Goal: Transaction & Acquisition: Obtain resource

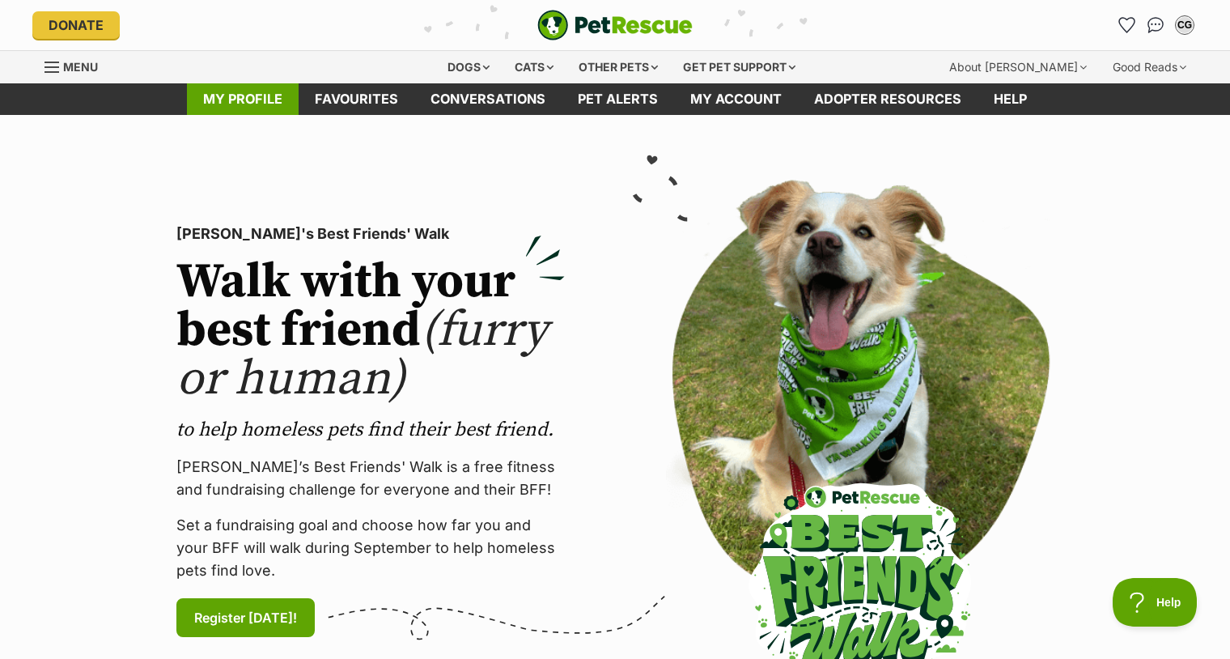
click at [224, 97] on link "My profile" at bounding box center [243, 99] width 112 height 32
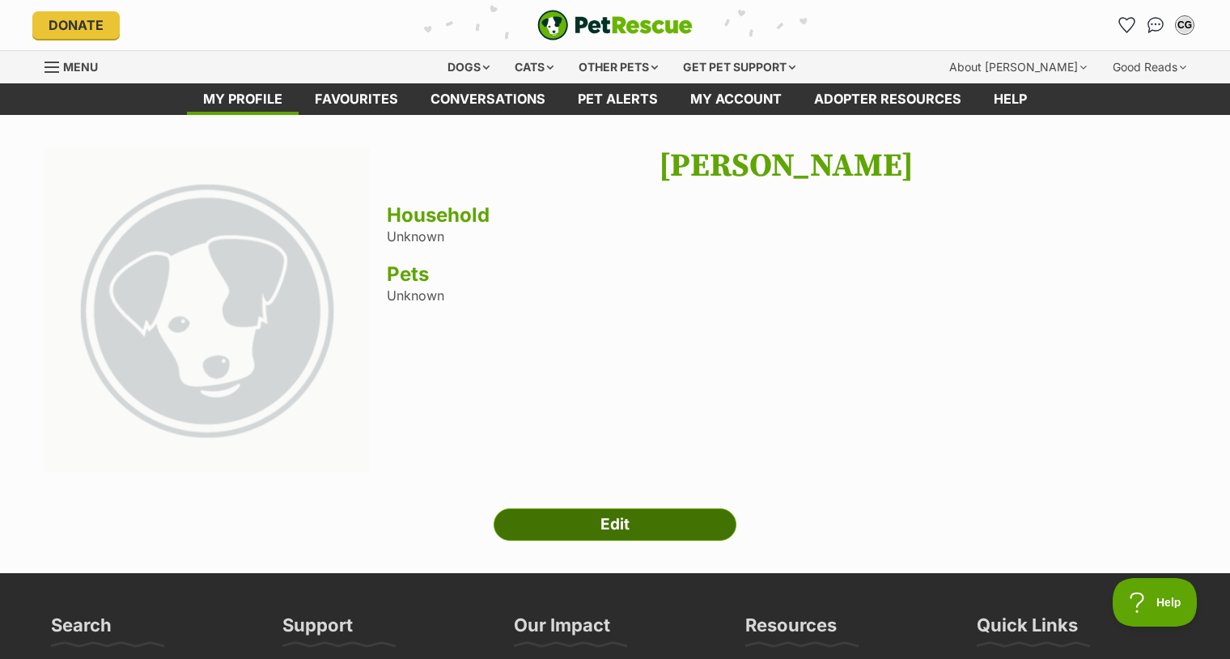
click at [624, 524] on link "Edit" at bounding box center [615, 524] width 243 height 32
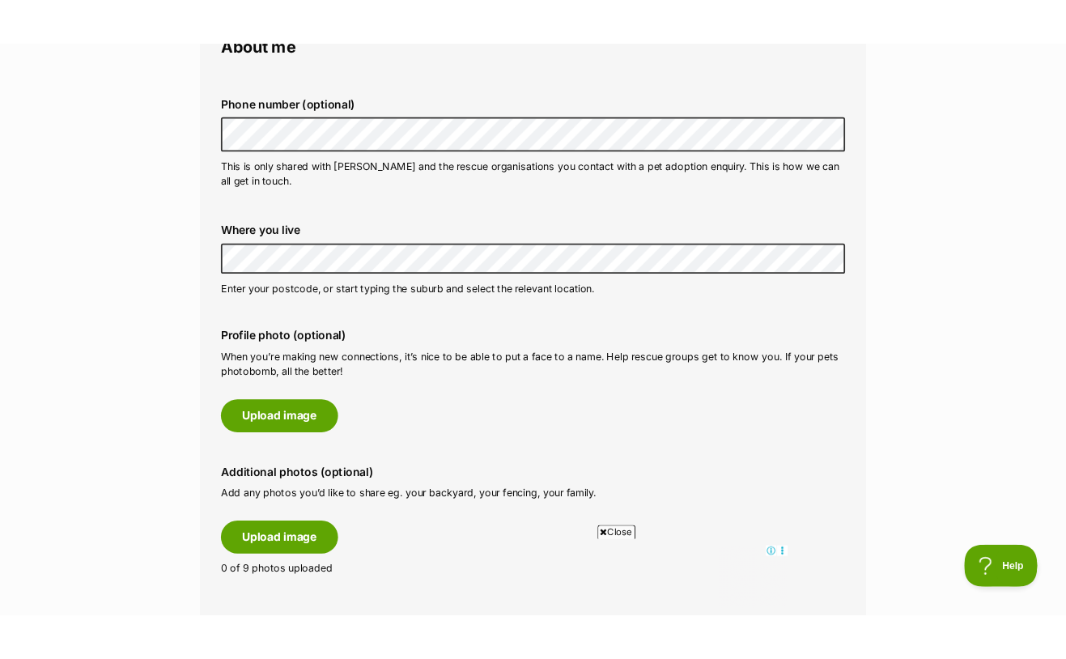
scroll to position [538, 0]
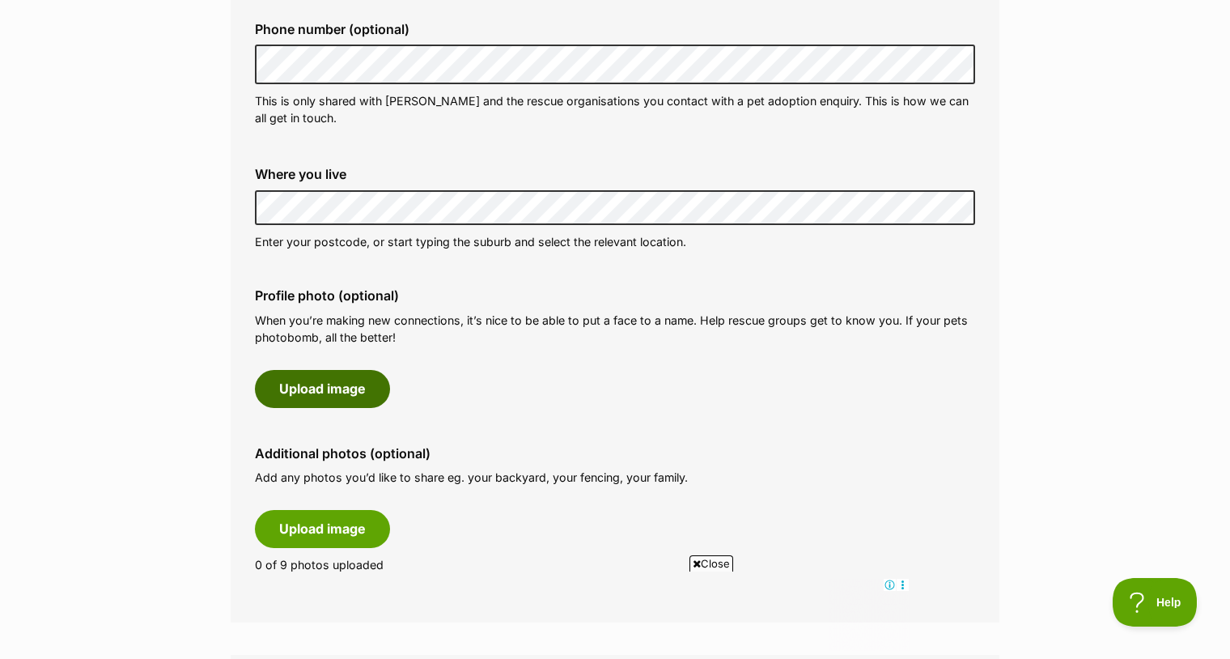
click at [346, 391] on button "Upload image" at bounding box center [322, 388] width 135 height 37
click at [330, 390] on button "Upload image" at bounding box center [322, 388] width 135 height 37
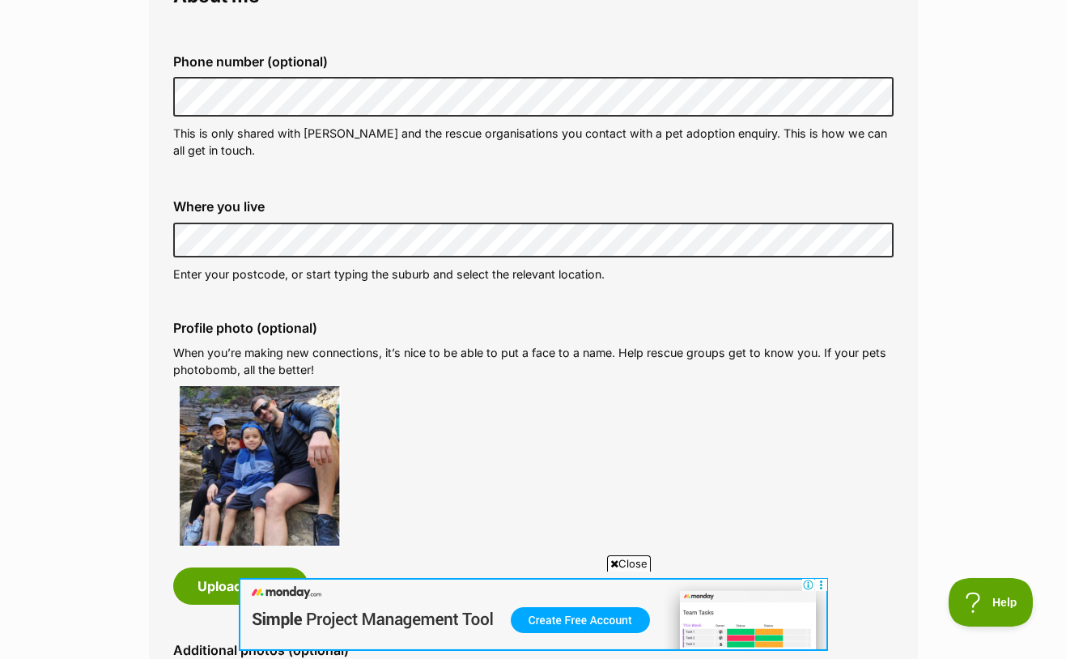
scroll to position [627, 0]
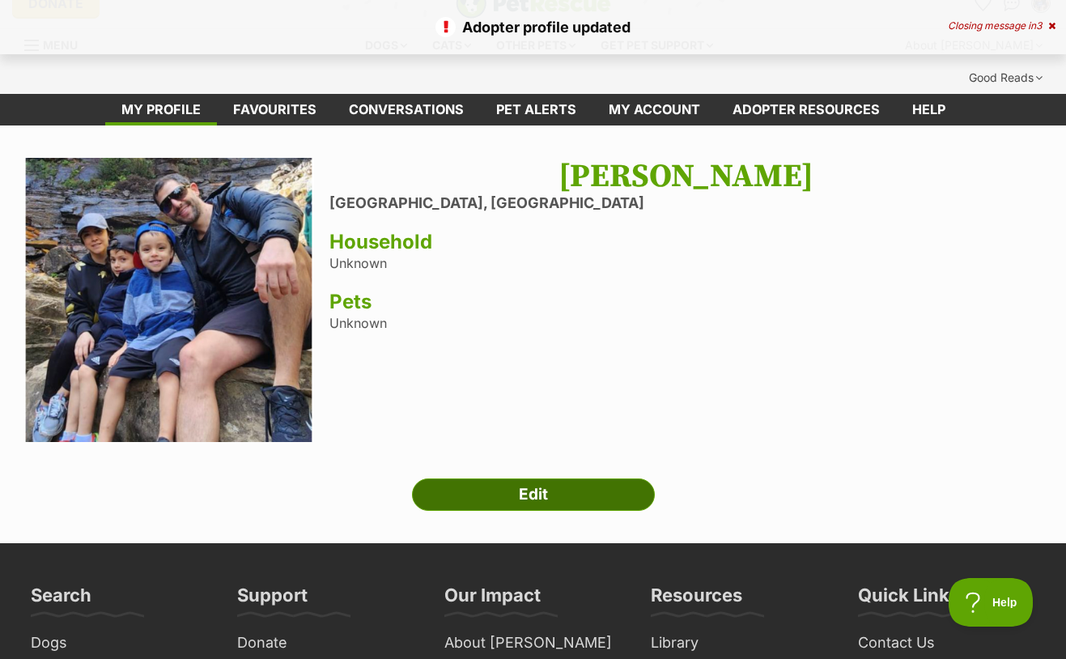
click at [537, 478] on link "Edit" at bounding box center [533, 494] width 243 height 32
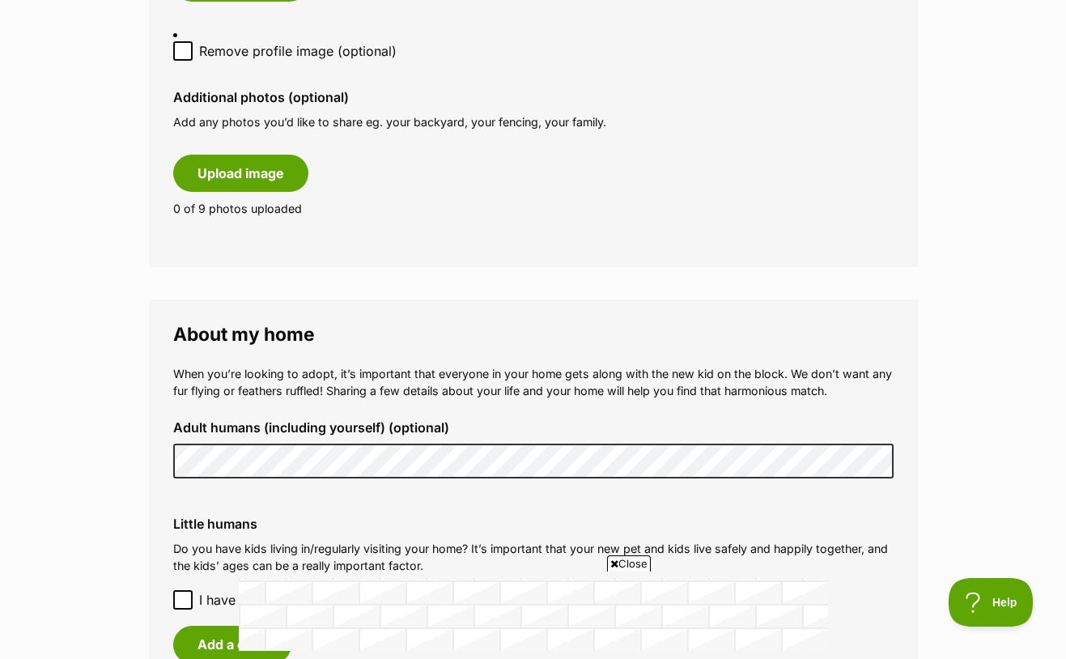
scroll to position [1152, 0]
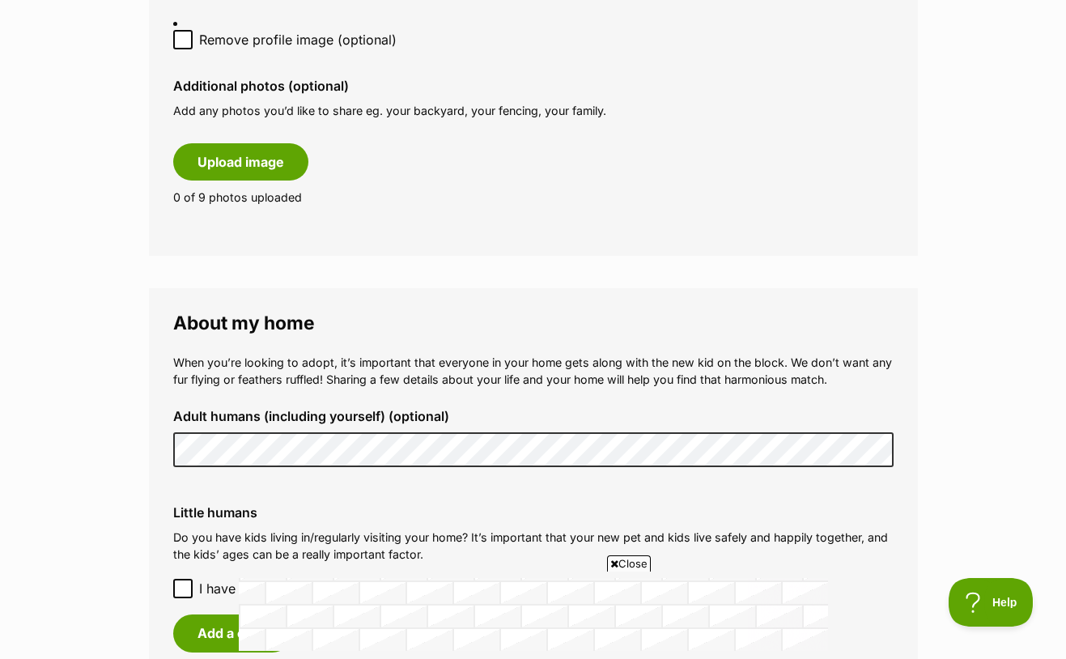
click at [168, 396] on div "Adult humans (including yourself) (optional)" at bounding box center [533, 438] width 746 height 84
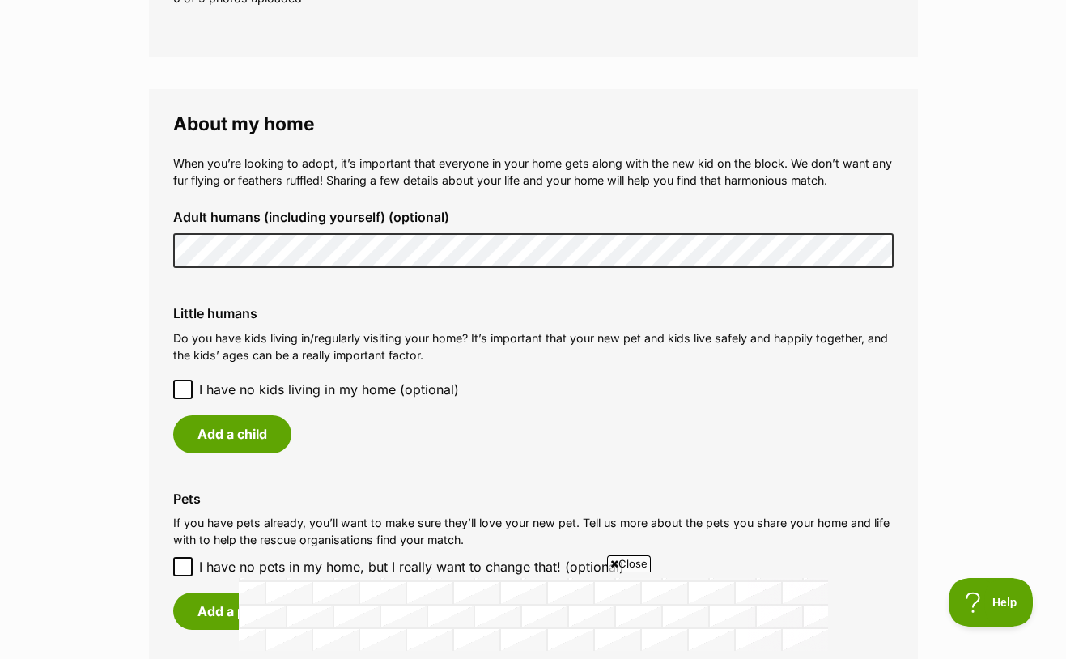
scroll to position [1361, 0]
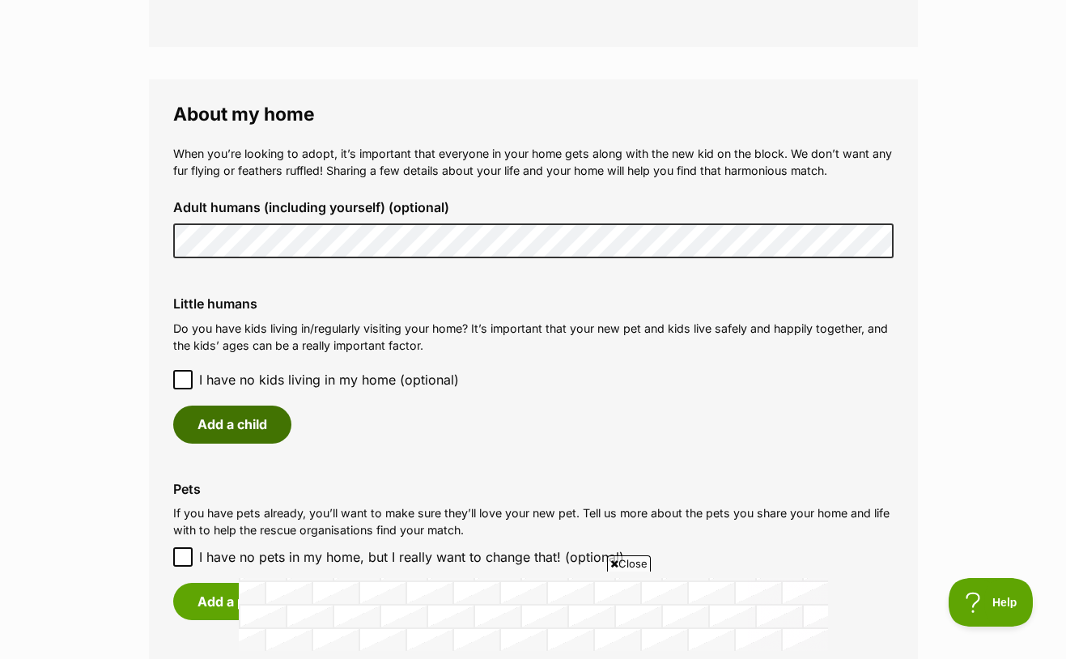
click at [219, 405] on button "Add a child" at bounding box center [232, 423] width 118 height 37
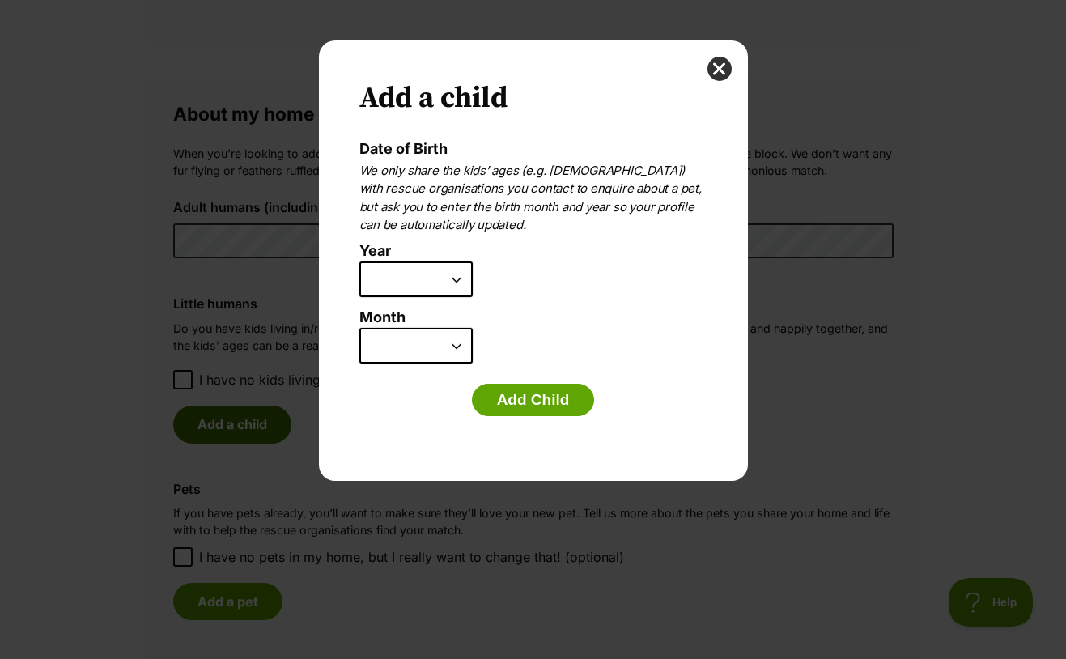
scroll to position [0, 0]
click at [401, 281] on select "2025 2024 2023 2022 2021 2020 2019 2018 2017 2016 2015 2014 2013 2012 2011 2010…" at bounding box center [415, 279] width 113 height 36
select select "2016"
click at [359, 261] on select "2025 2024 2023 2022 2021 2020 2019 2018 2017 2016 2015 2014 2013 2012 2011 2010…" at bounding box center [415, 279] width 113 height 36
click at [452, 349] on select "January February March April May June July August September October November De…" at bounding box center [415, 346] width 113 height 36
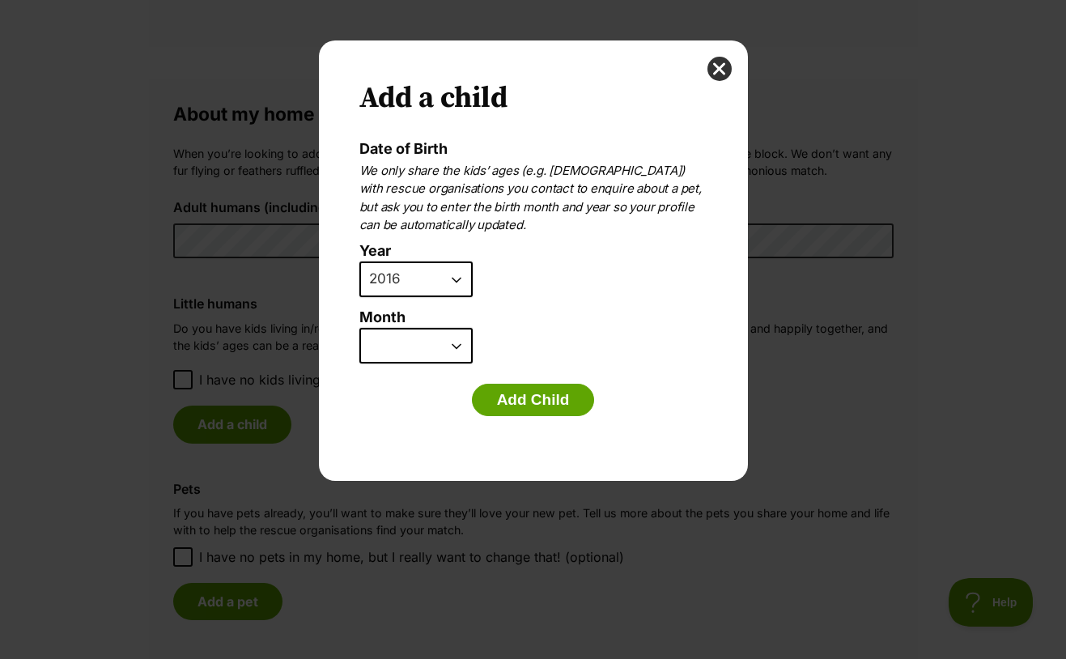
select select "9"
click at [359, 328] on select "January February March April May June July August September October November De…" at bounding box center [415, 346] width 113 height 36
click at [519, 397] on button "Add Child" at bounding box center [533, 400] width 123 height 32
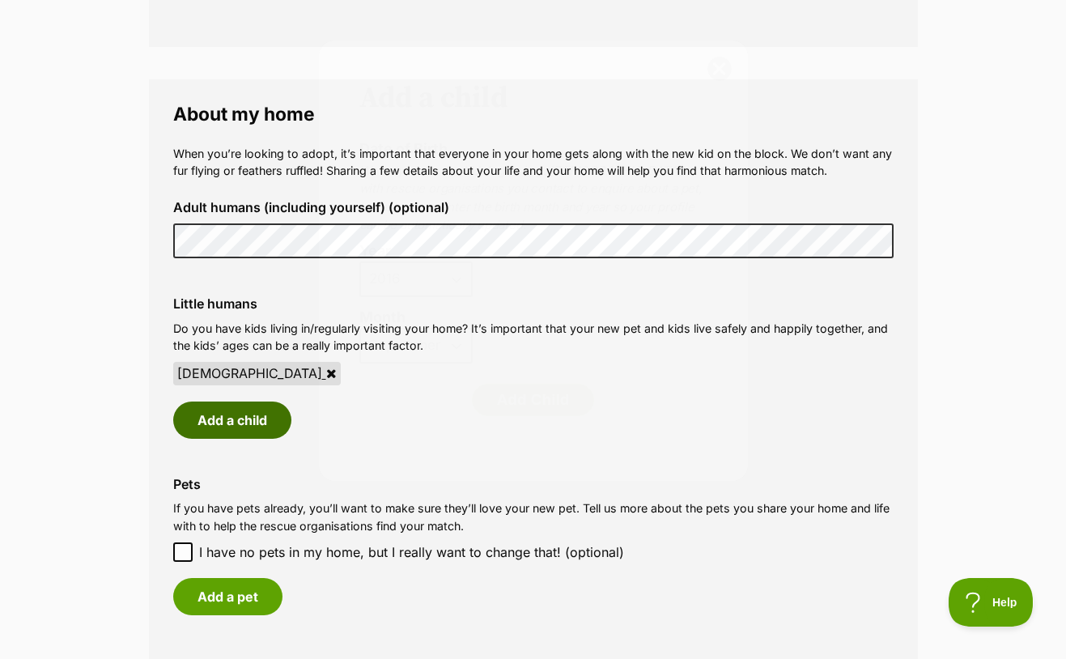
scroll to position [1361, 0]
click at [255, 401] on button "Add a child" at bounding box center [232, 419] width 118 height 37
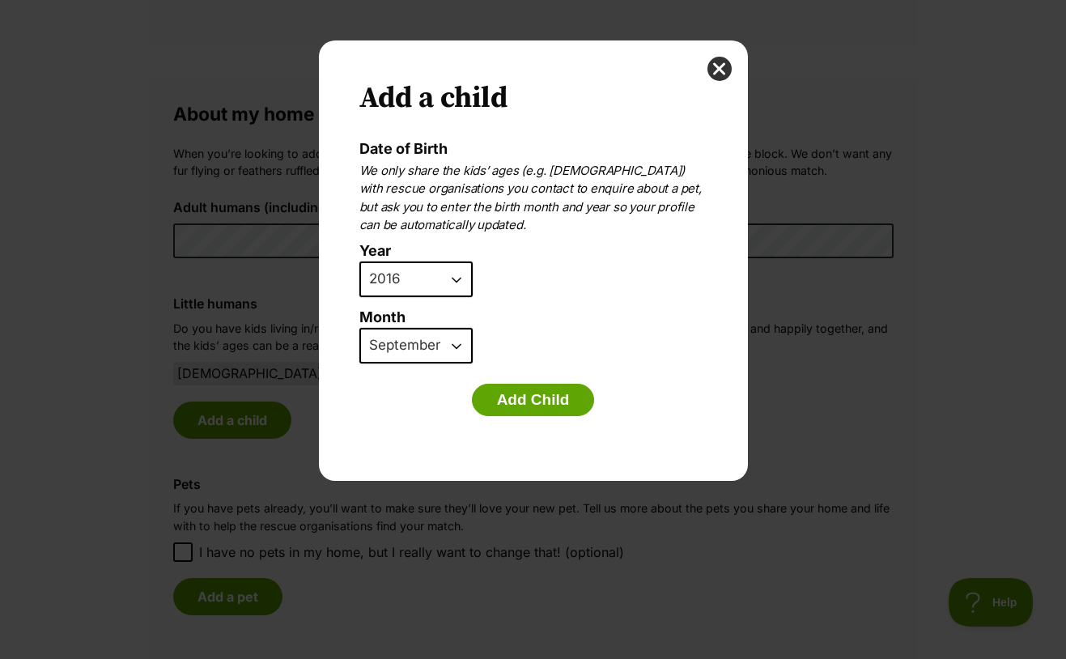
scroll to position [0, 0]
click at [425, 278] on select "2025 2024 2023 2022 2021 2020 2019 2018 2017 2016 2015 2014 2013 2012 2011 2010…" at bounding box center [415, 279] width 113 height 36
select select "2019"
click at [359, 261] on select "2025 2024 2023 2022 2021 2020 2019 2018 2017 2016 2015 2014 2013 2012 2011 2010…" at bounding box center [415, 279] width 113 height 36
click at [434, 342] on select "January February March April May June July August September October November De…" at bounding box center [415, 346] width 113 height 36
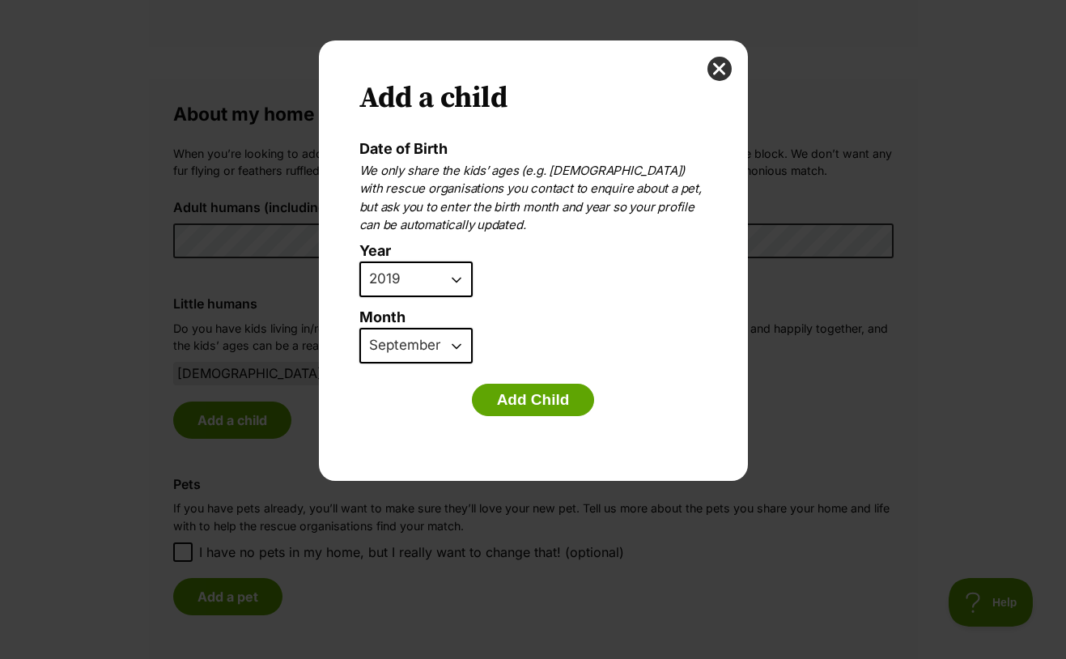
select select "4"
click at [359, 328] on select "January February March April May June July August September October November De…" at bounding box center [415, 346] width 113 height 36
click at [508, 391] on button "Add Child" at bounding box center [533, 400] width 123 height 32
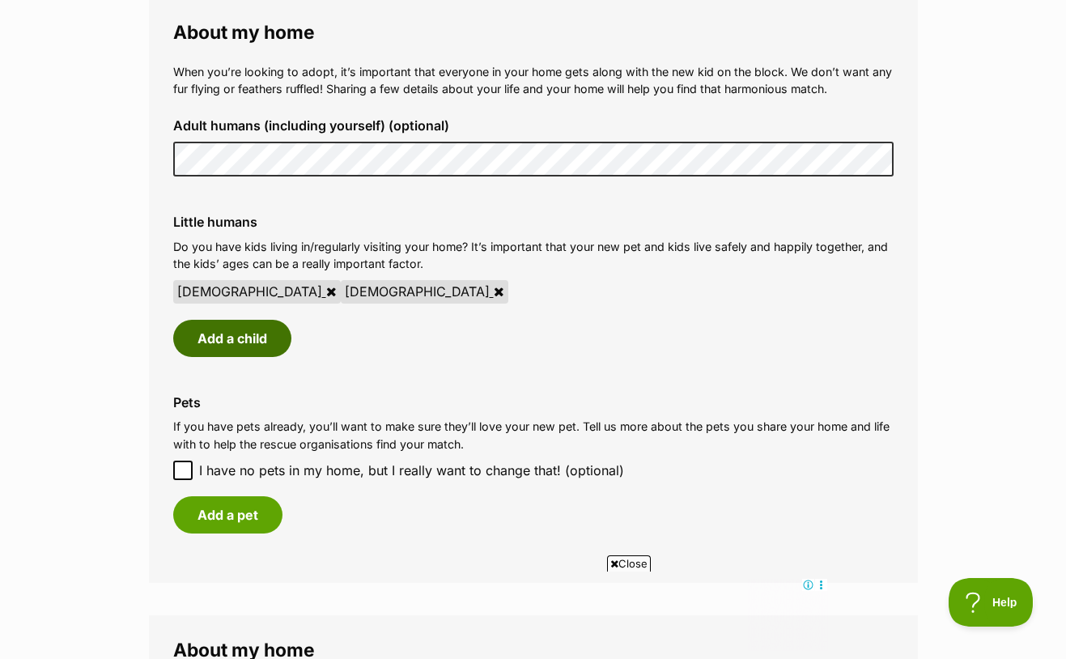
scroll to position [1471, 0]
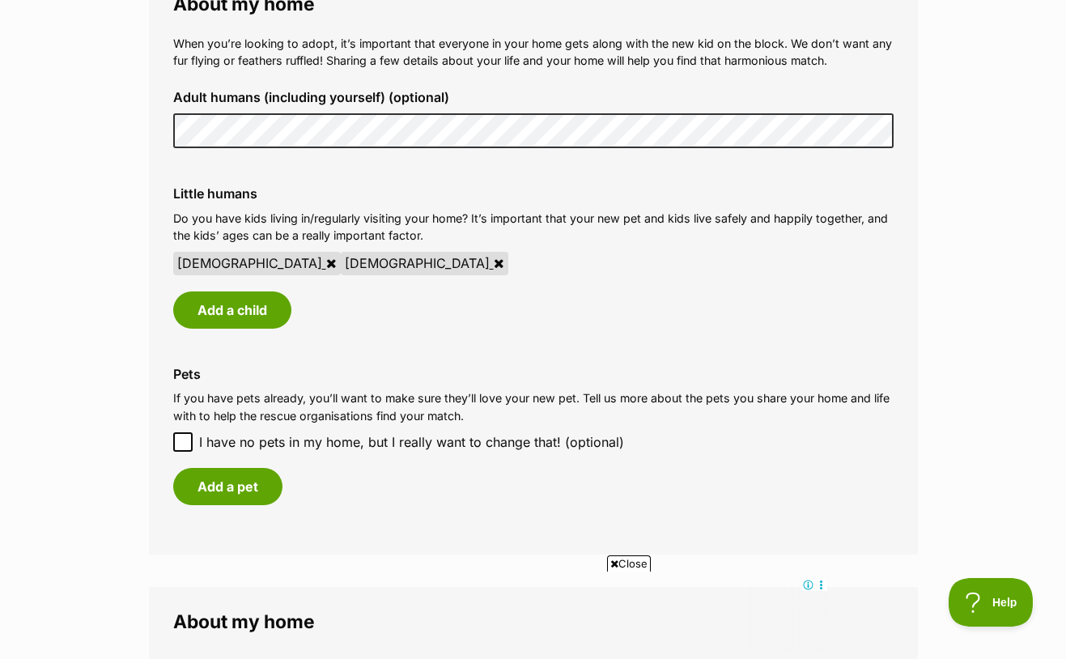
click at [180, 436] on icon at bounding box center [182, 441] width 11 height 11
click at [180, 432] on input "I have no pets in my home, but I really want to change that! (optional)" at bounding box center [182, 441] width 19 height 19
checkbox input "true"
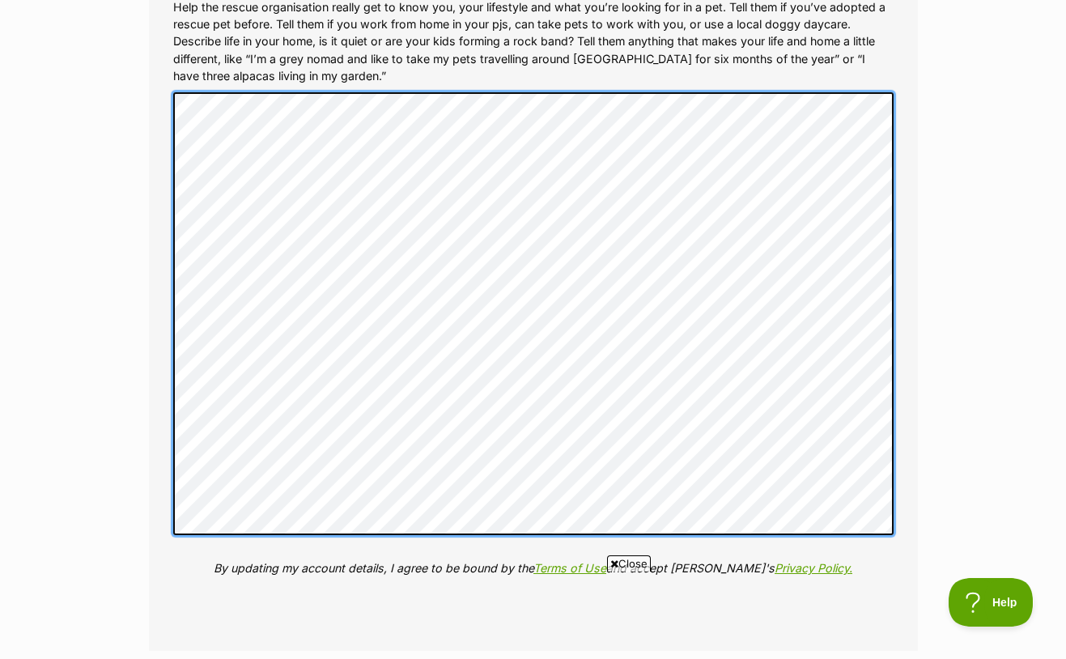
scroll to position [2109, 0]
click at [174, 26] on div "More about me (optional) Help the rescue organisation really get to know you, y…" at bounding box center [533, 286] width 746 height 651
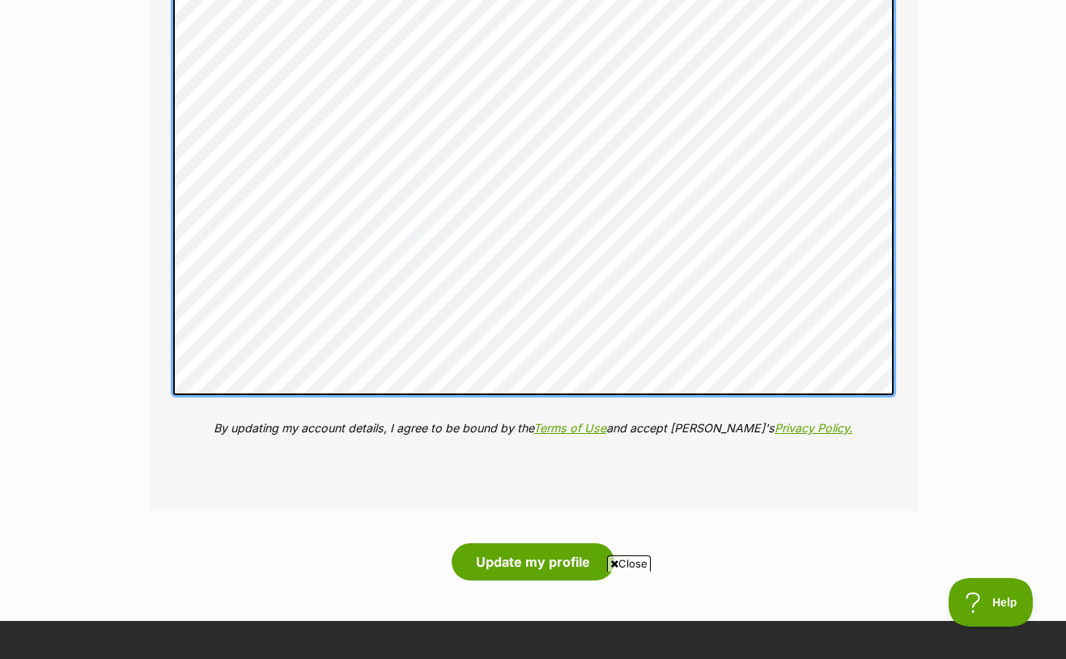
scroll to position [2271, 0]
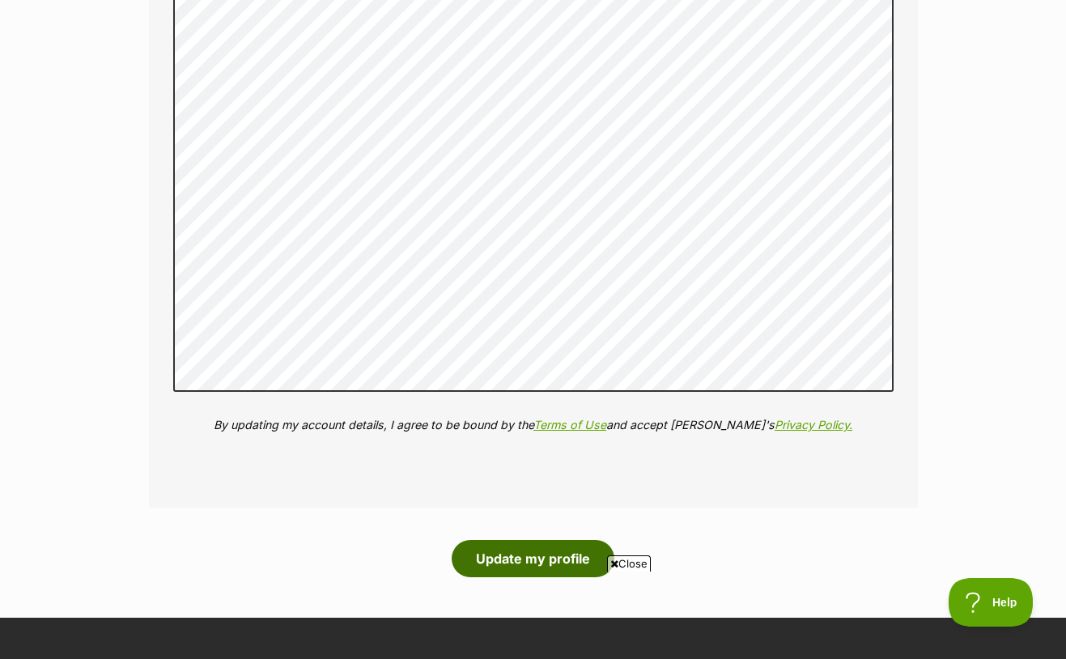
click at [513, 540] on button "Update my profile" at bounding box center [533, 558] width 163 height 37
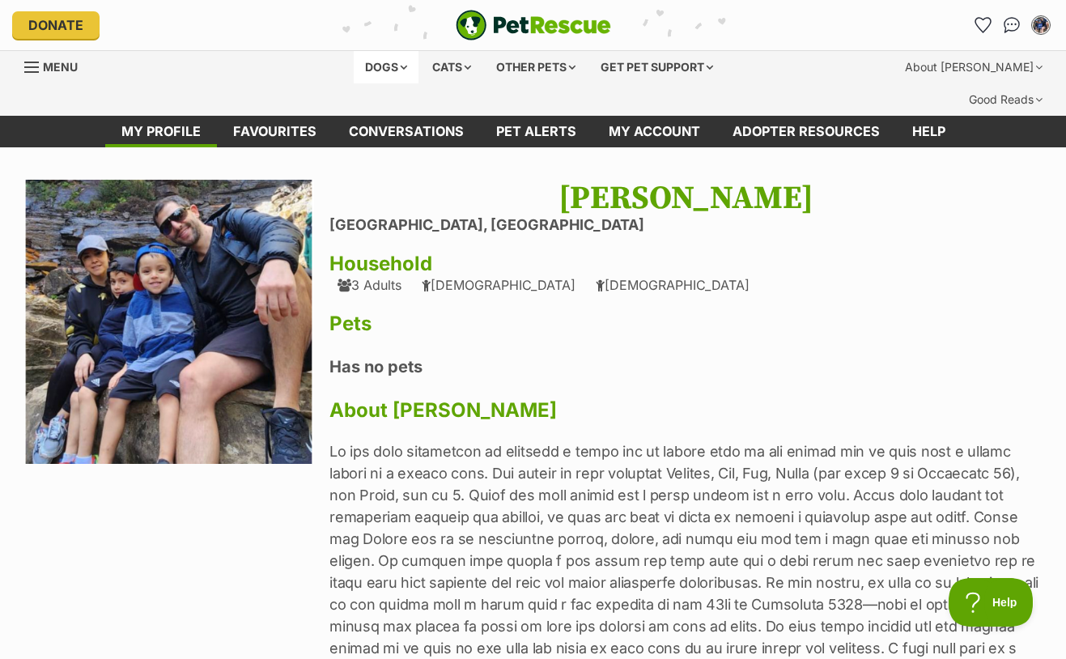
click at [403, 62] on div "Dogs" at bounding box center [386, 67] width 65 height 32
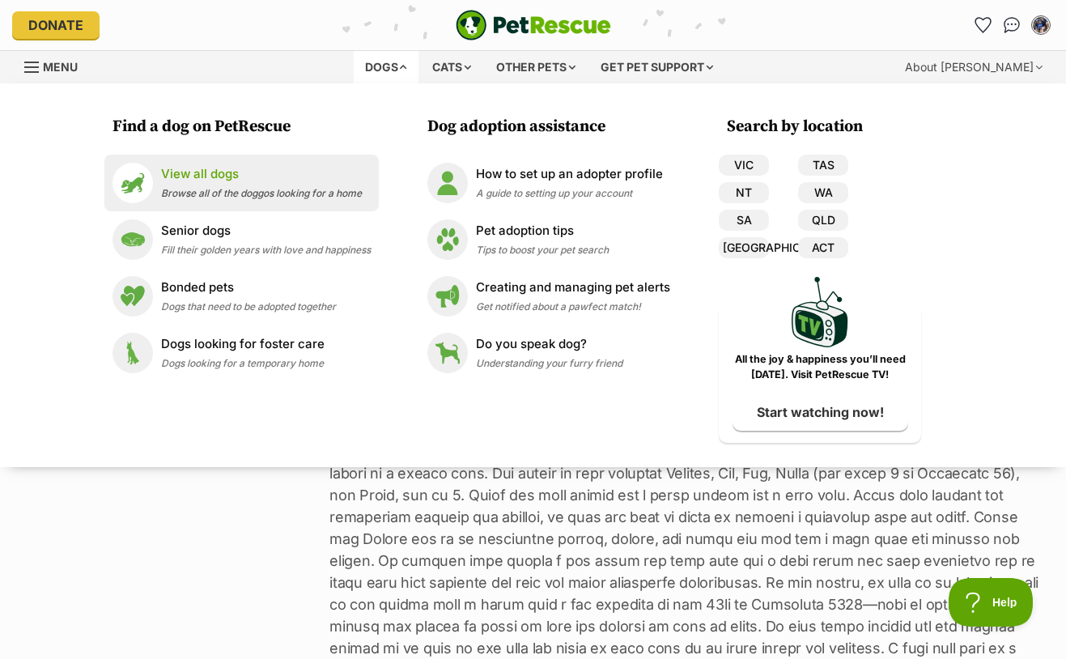
click at [221, 182] on p "View all dogs" at bounding box center [261, 174] width 201 height 19
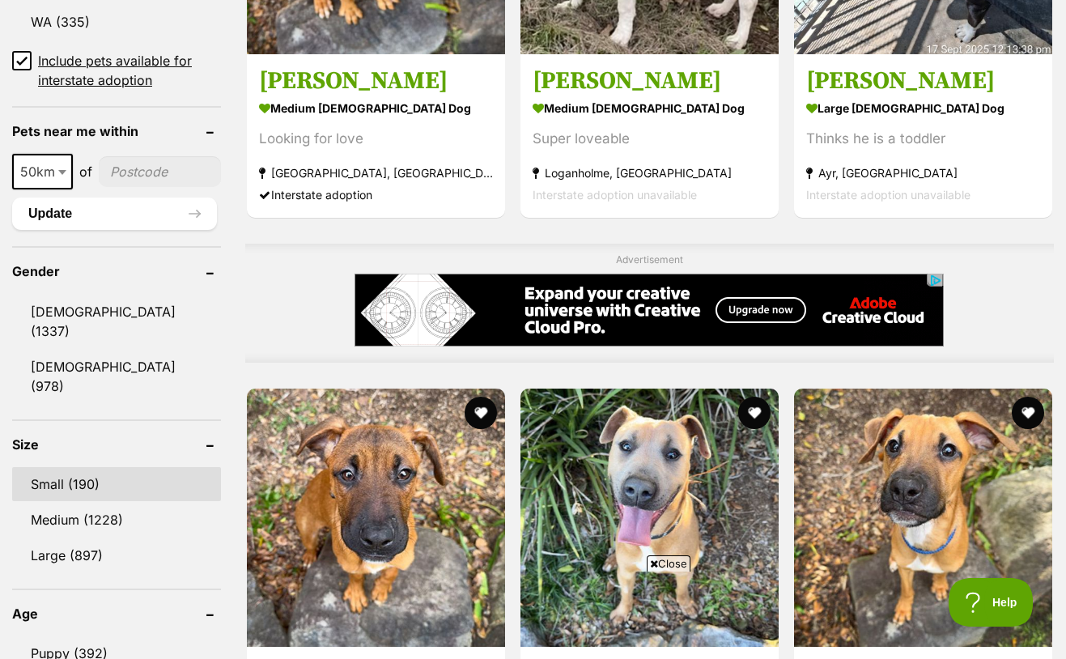
scroll to position [1201, 0]
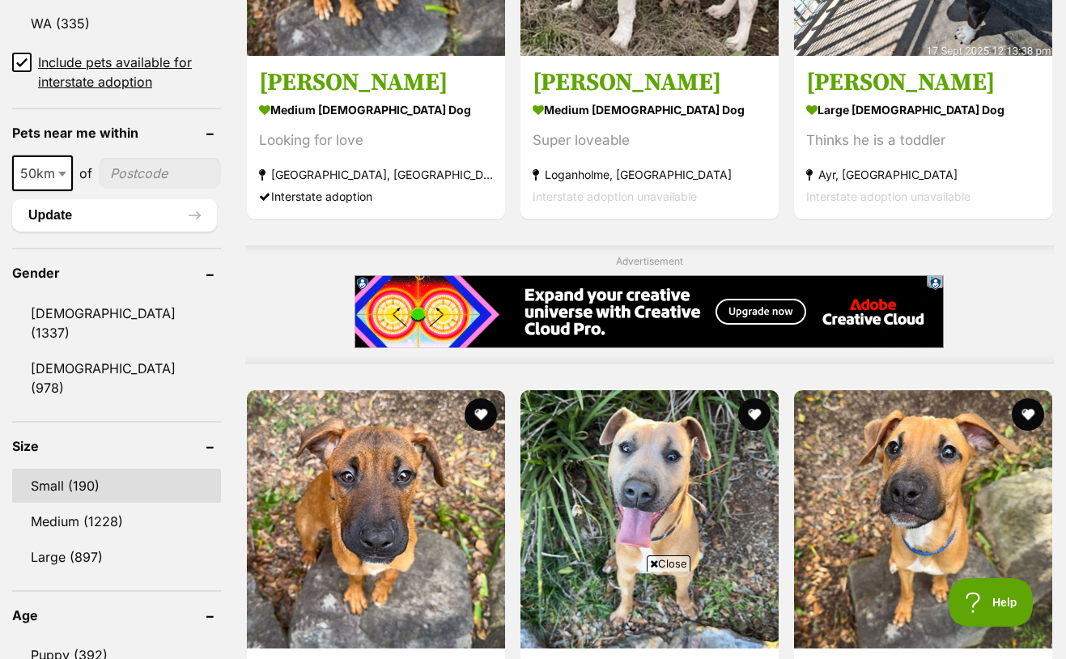
click at [63, 469] on link "Small (190)" at bounding box center [116, 486] width 209 height 34
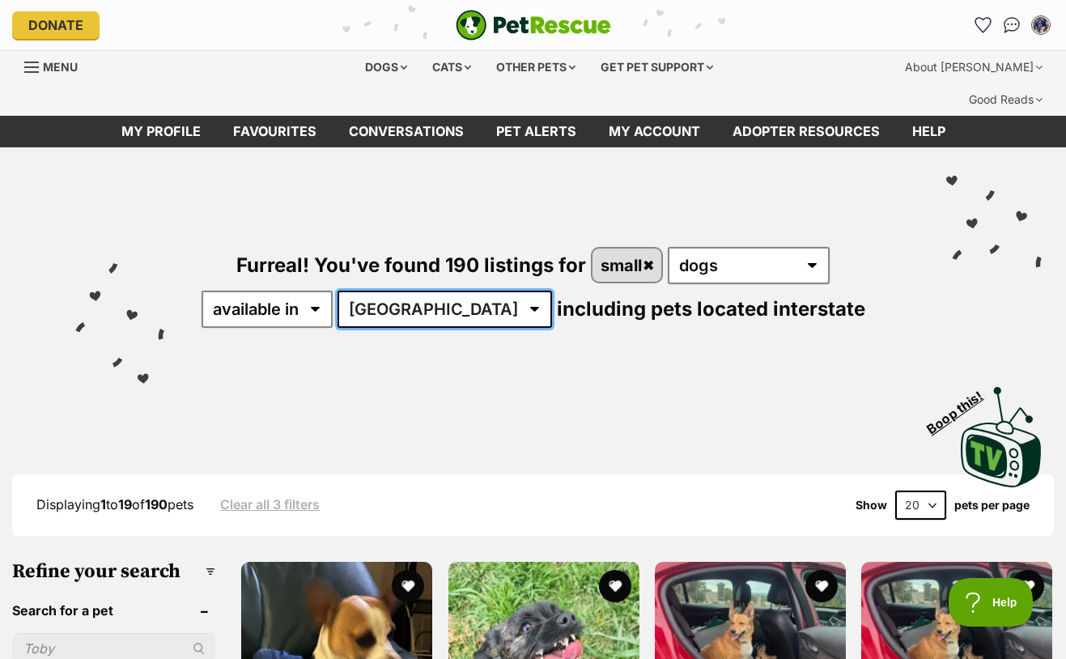
click at [478, 291] on select "Australia ACT NSW NT QLD SA TAS VIC WA" at bounding box center [444, 309] width 214 height 37
select select "[GEOGRAPHIC_DATA]"
click at [388, 291] on select "Australia ACT NSW NT QLD SA TAS VIC WA" at bounding box center [444, 309] width 214 height 37
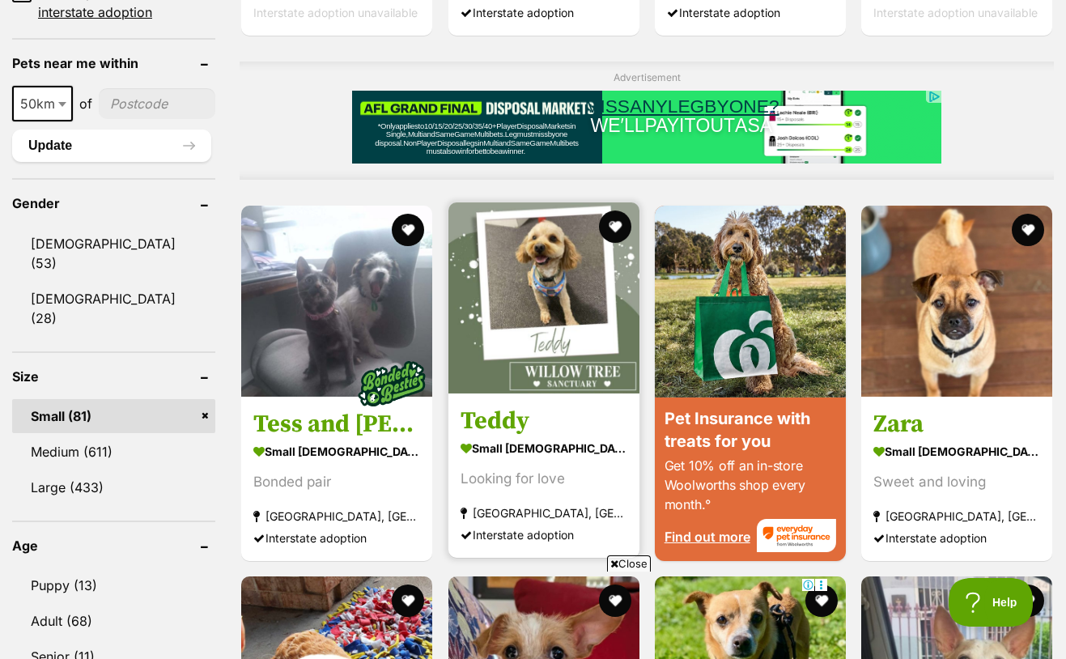
scroll to position [1254, 0]
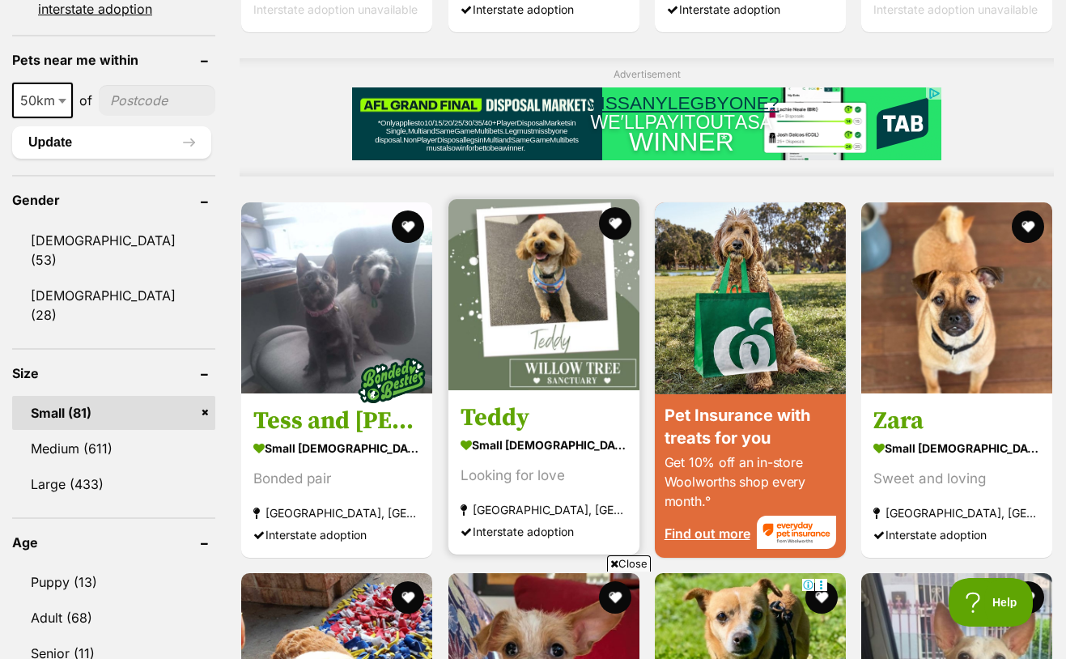
click at [501, 402] on h3 "Teddy" at bounding box center [543, 417] width 167 height 31
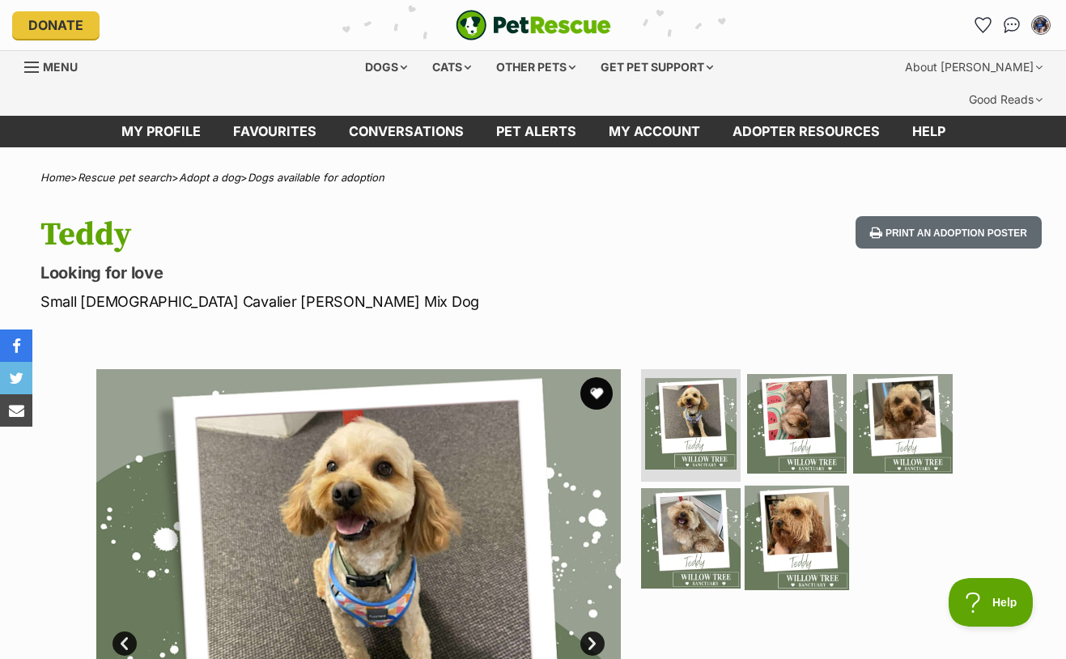
click at [782, 505] on img at bounding box center [797, 538] width 104 height 104
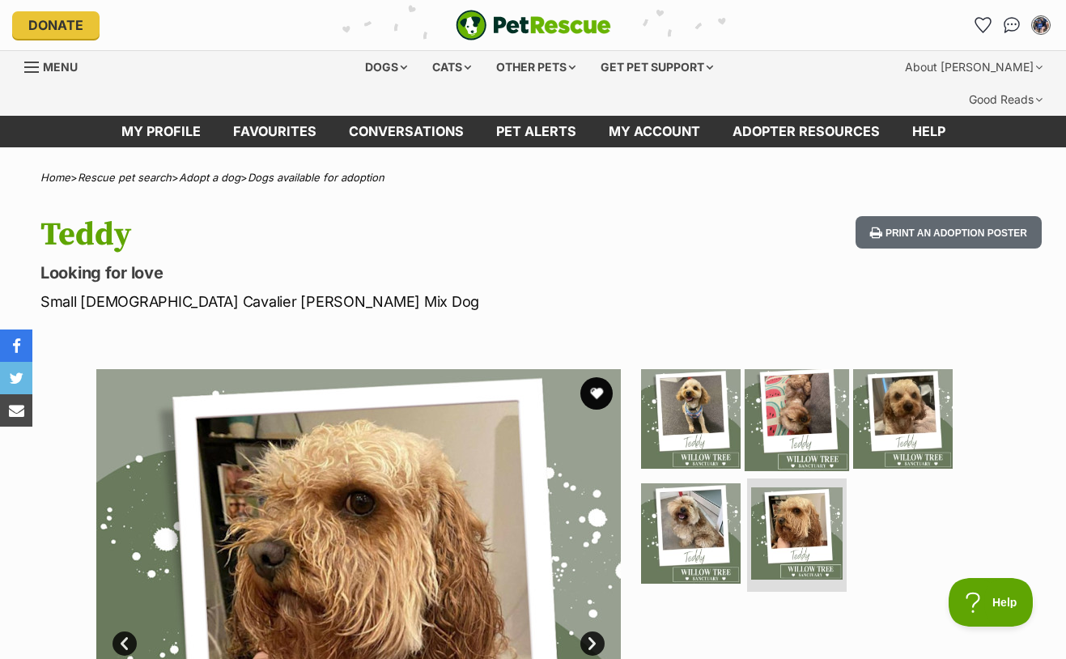
click at [804, 406] on img at bounding box center [797, 418] width 104 height 104
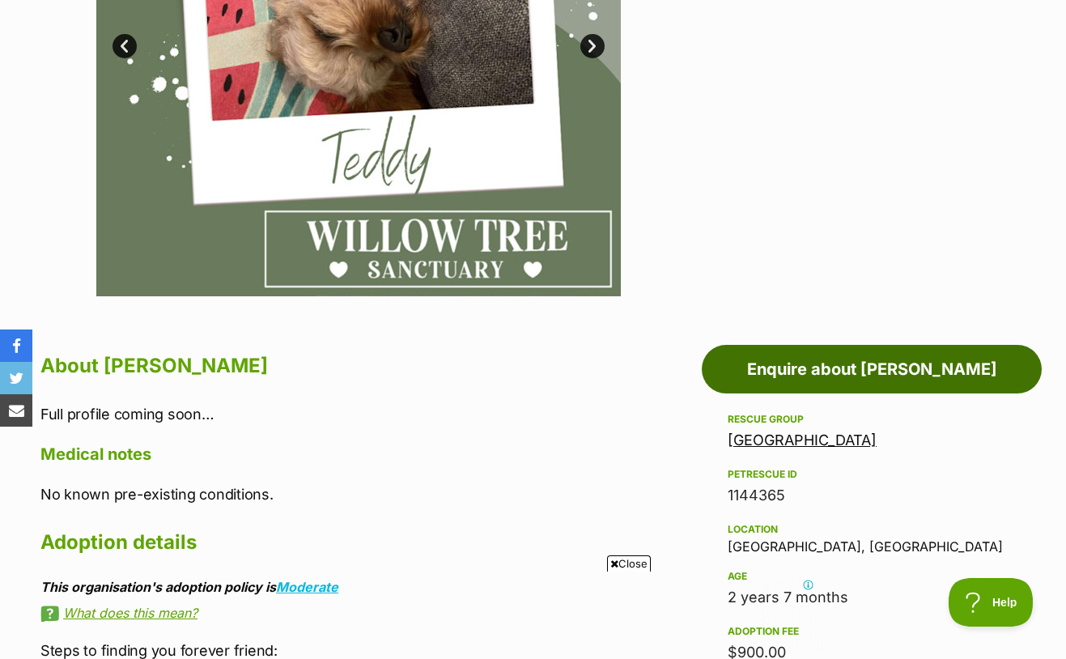
scroll to position [598, 0]
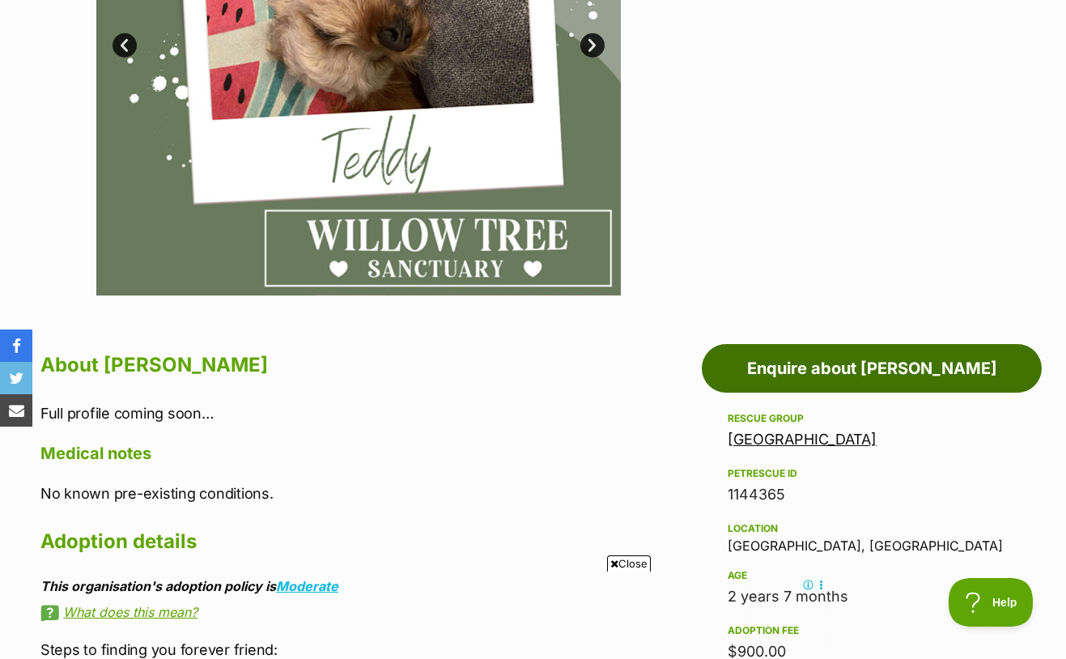
click at [808, 344] on link "Enquire about Teddy" at bounding box center [872, 368] width 340 height 49
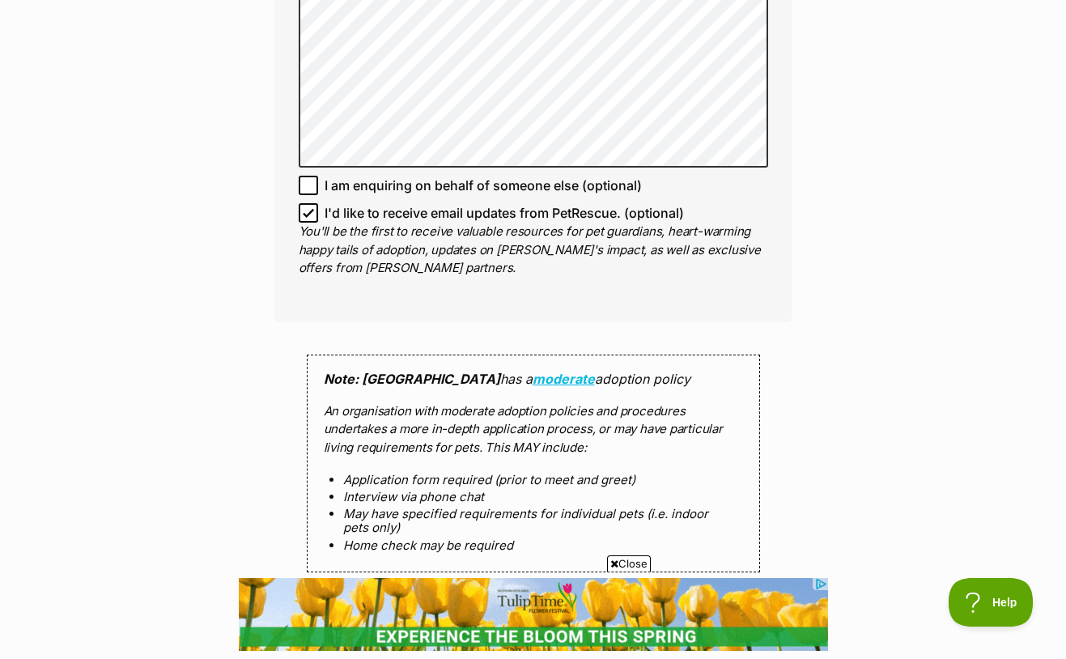
scroll to position [1409, 0]
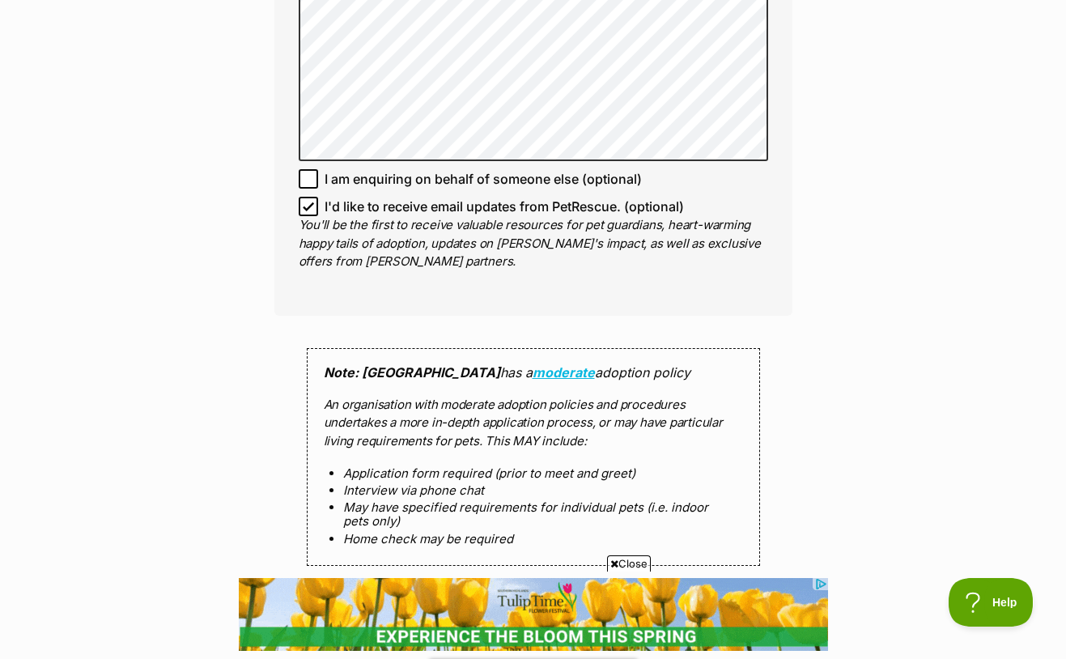
click at [310, 203] on icon at bounding box center [308, 206] width 10 height 7
click at [310, 197] on input "I'd like to receive email updates from PetRescue. (optional)" at bounding box center [308, 206] width 19 height 19
checkbox input "false"
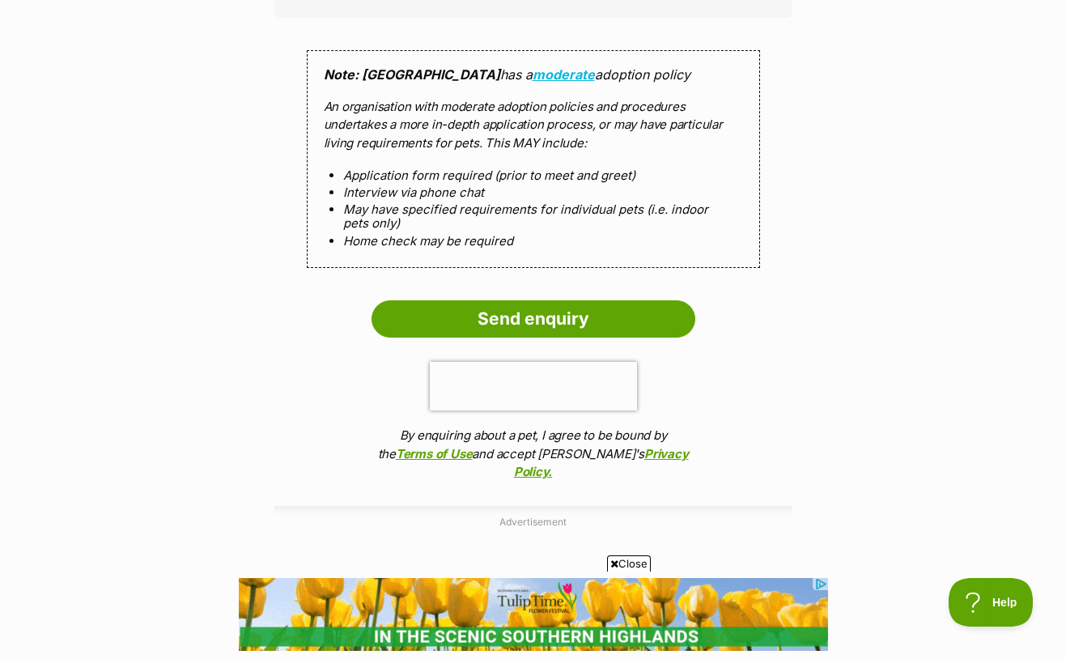
scroll to position [1717, 0]
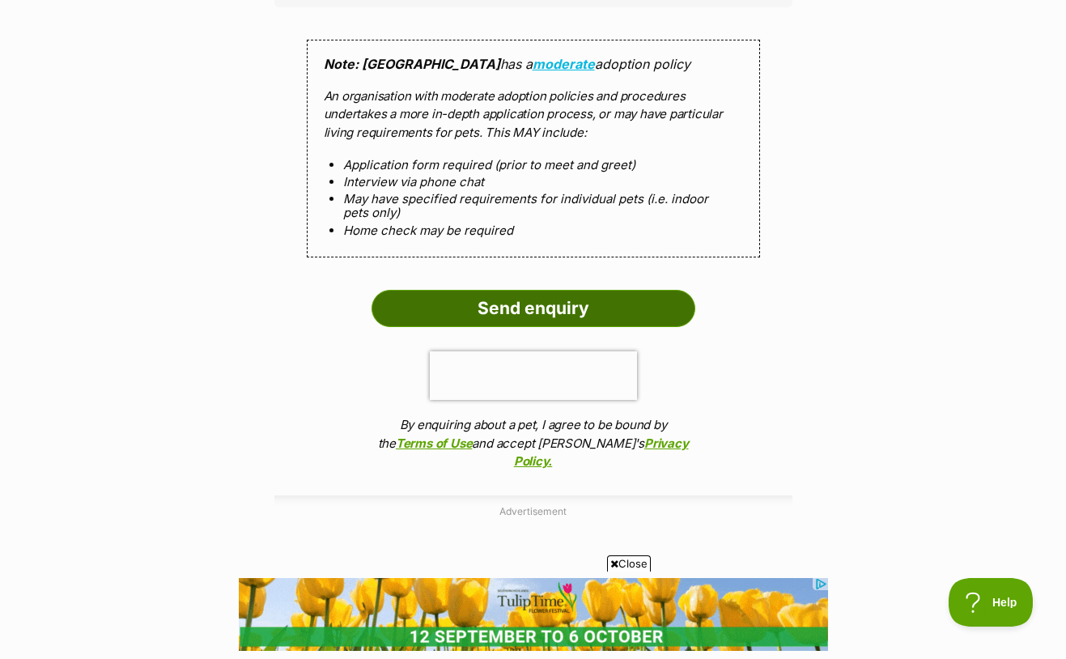
click at [610, 290] on input "Send enquiry" at bounding box center [533, 308] width 324 height 37
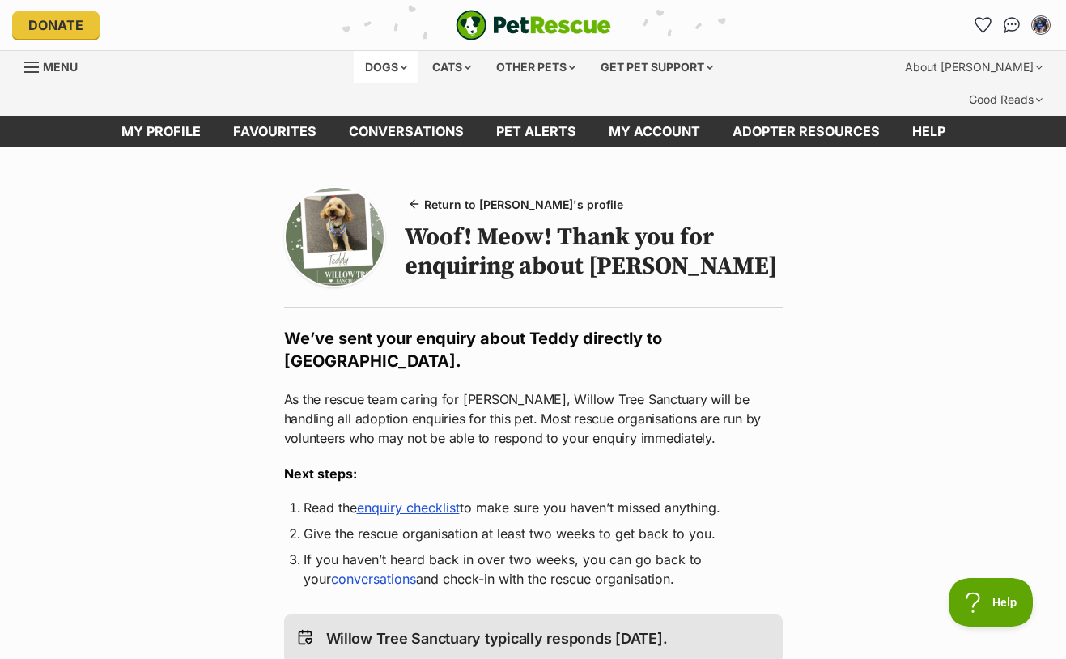
click at [393, 70] on div "Dogs" at bounding box center [386, 67] width 65 height 32
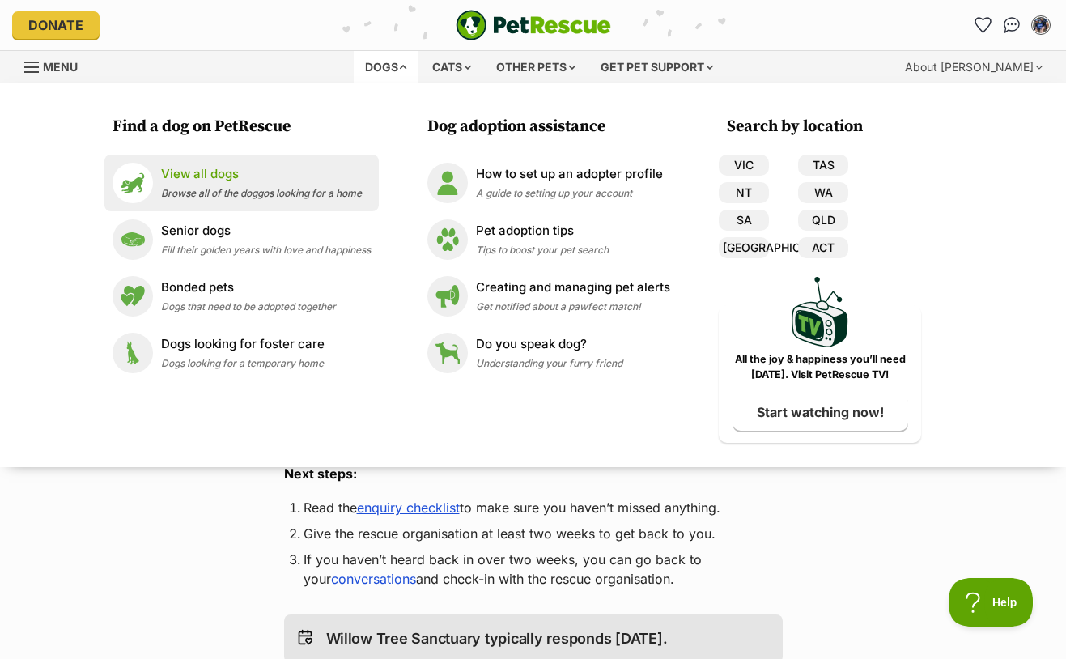
click at [197, 175] on p "View all dogs" at bounding box center [261, 174] width 201 height 19
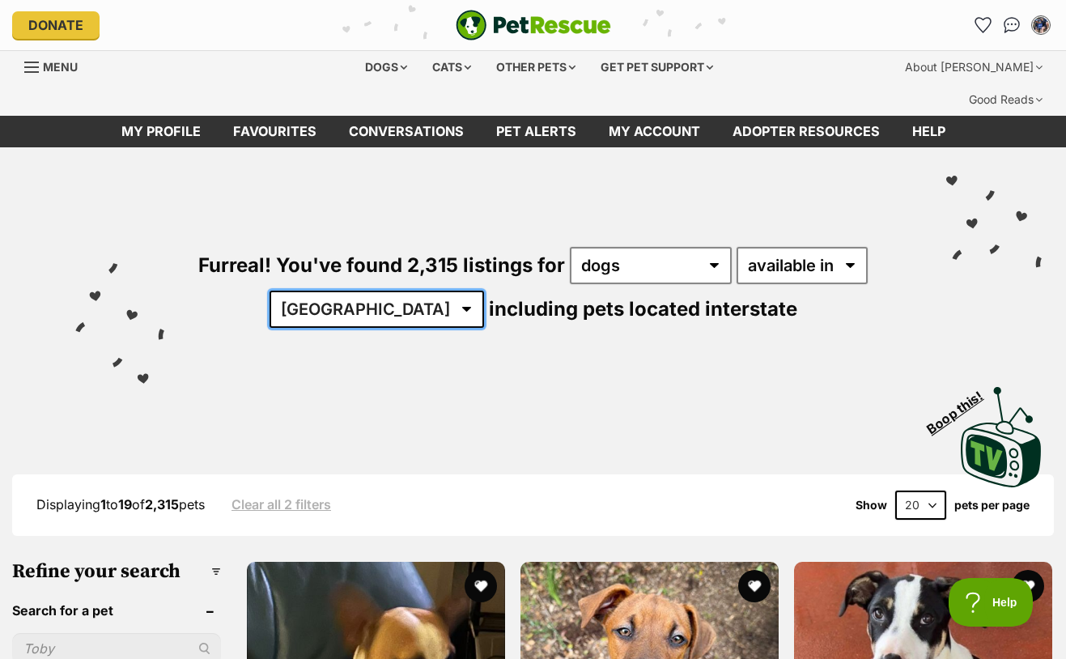
click at [412, 291] on select "Australia ACT NSW NT QLD SA TAS VIC WA" at bounding box center [376, 309] width 214 height 37
select select "[GEOGRAPHIC_DATA]"
click at [320, 291] on select "Australia ACT NSW NT QLD SA TAS VIC WA" at bounding box center [376, 309] width 214 height 37
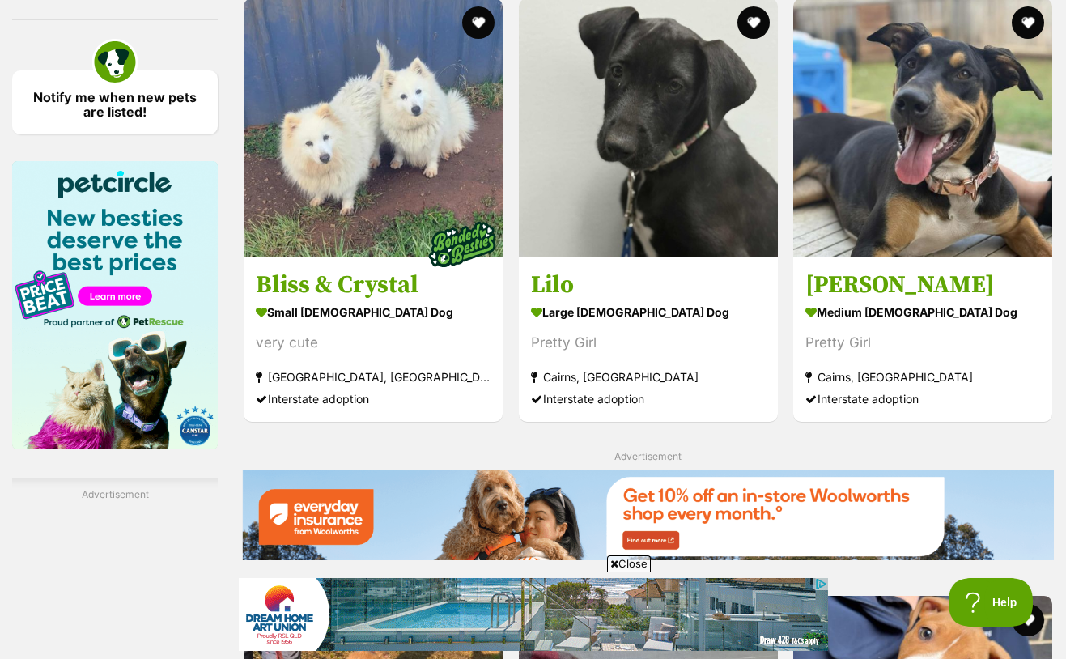
scroll to position [2523, 0]
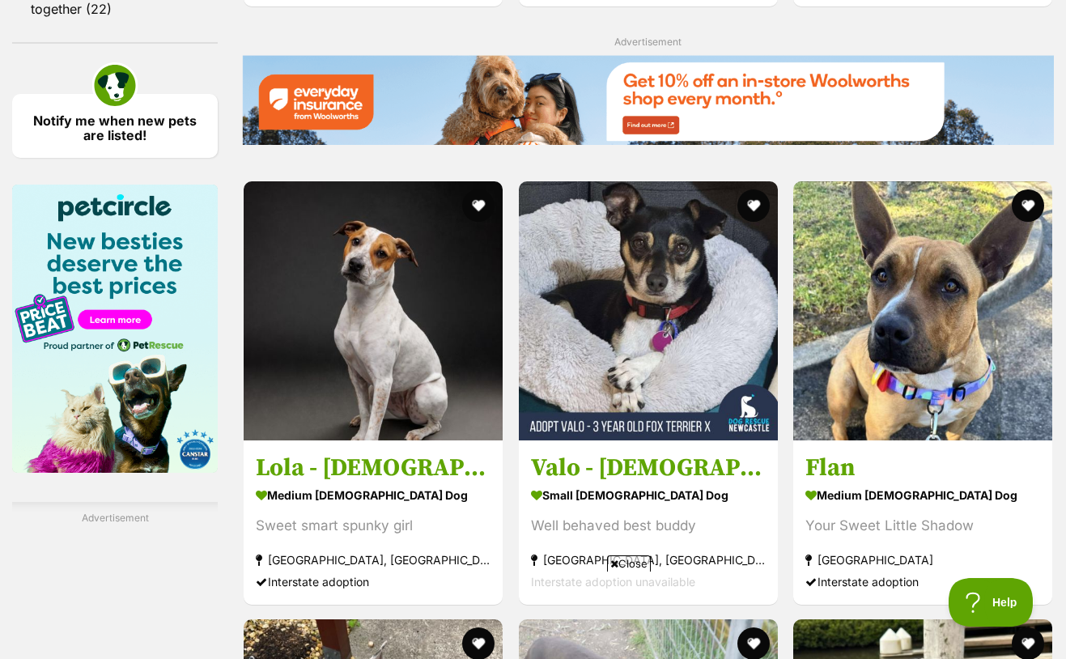
scroll to position [2447, 0]
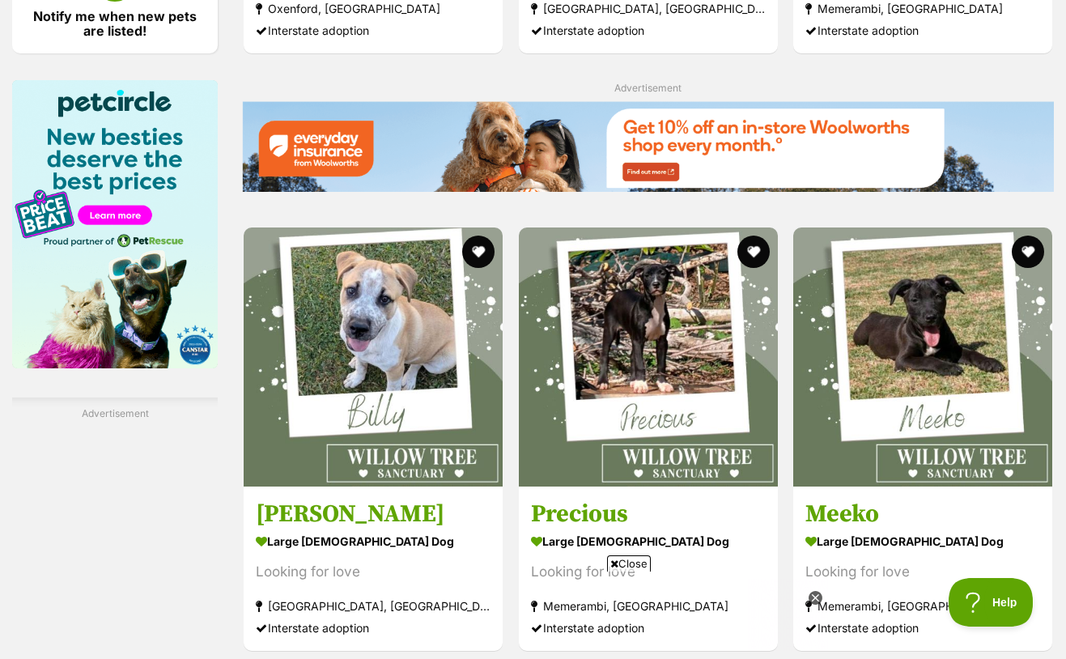
scroll to position [2570, 0]
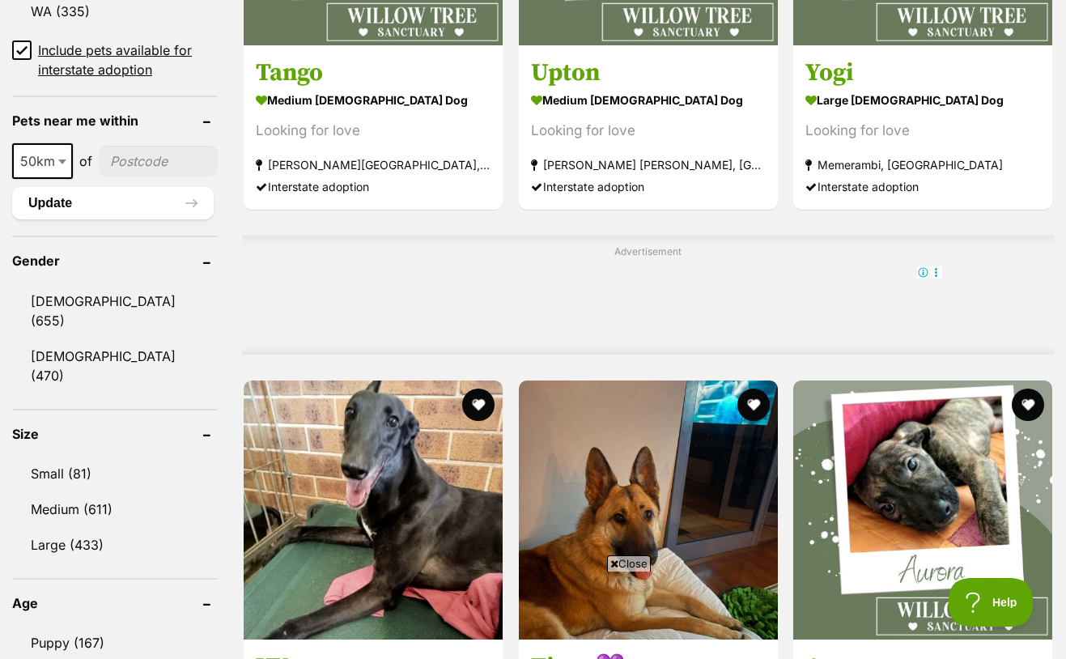
scroll to position [1232, 0]
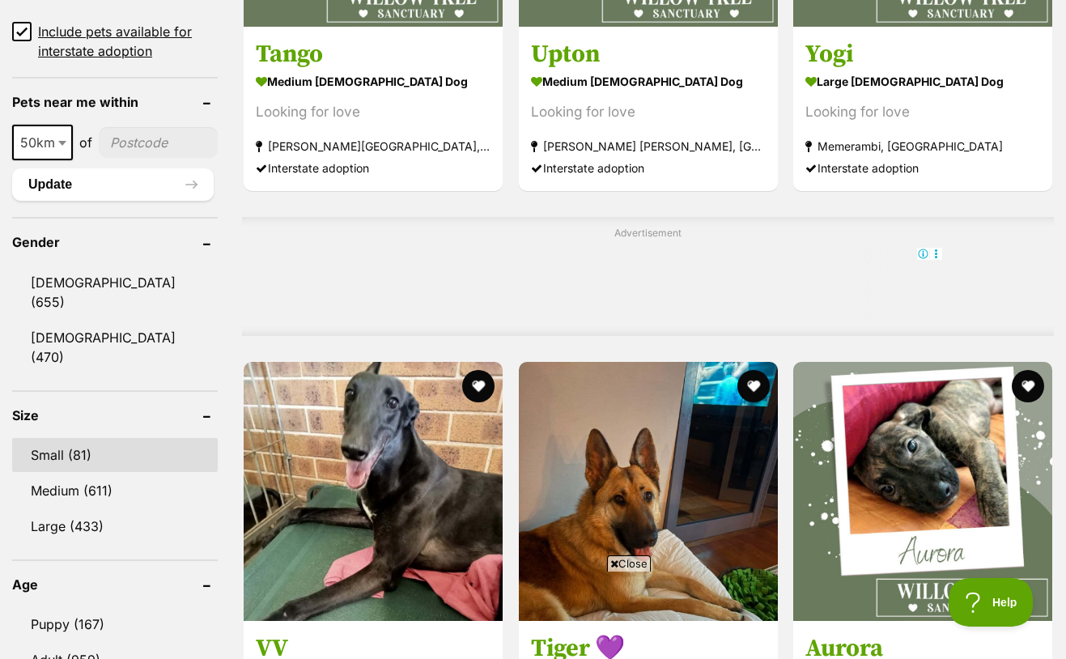
click at [74, 438] on link "Small (81)" at bounding box center [115, 455] width 206 height 34
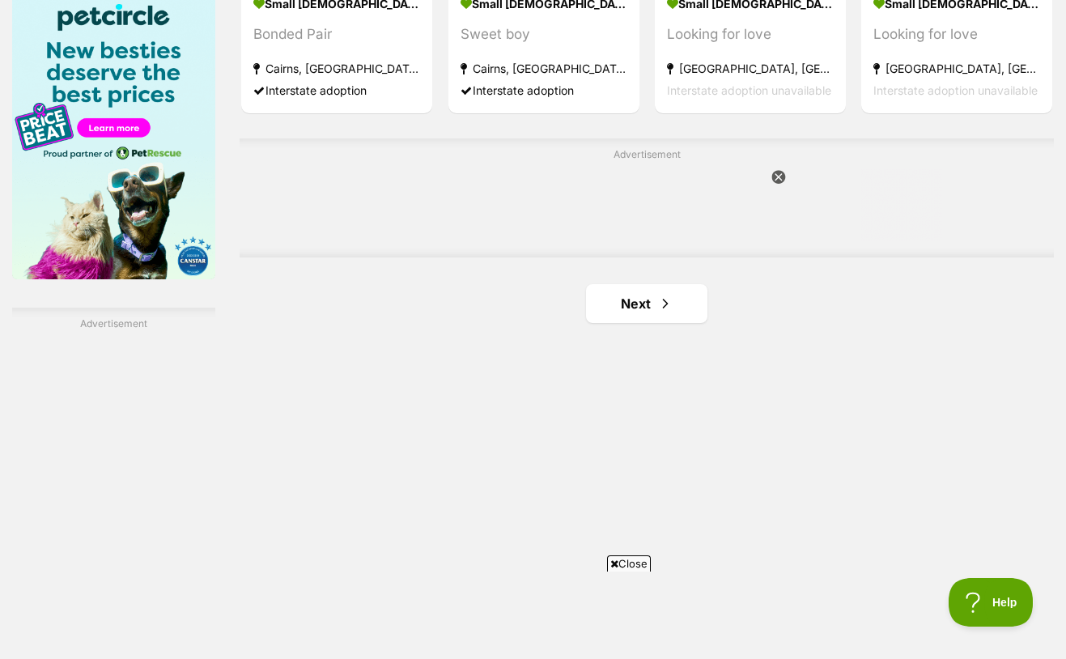
scroll to position [2626, 0]
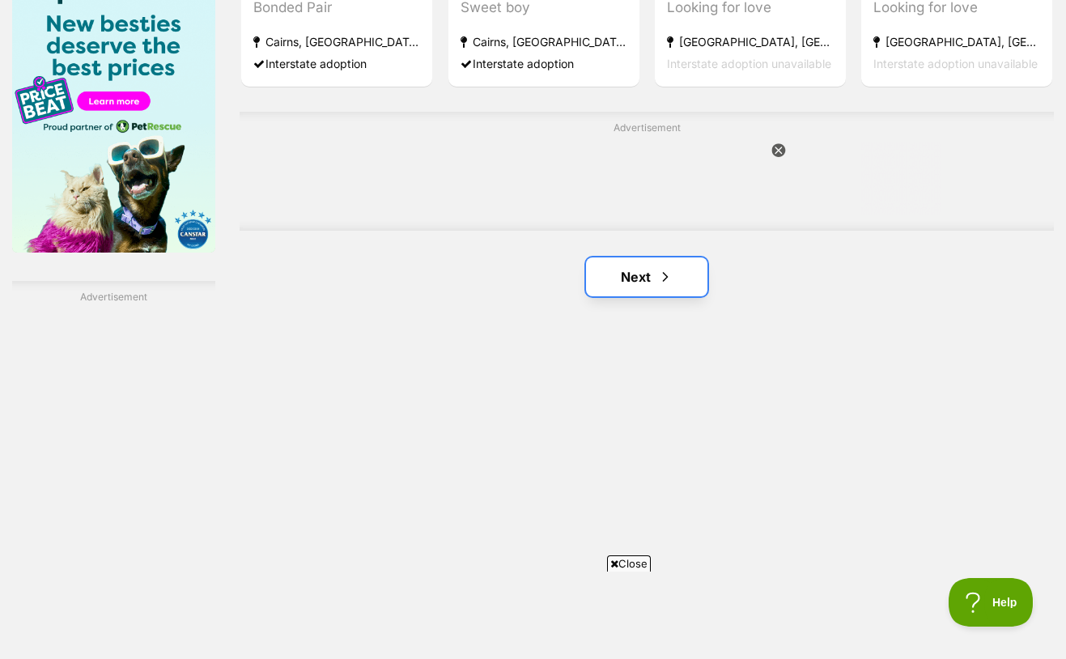
click at [665, 258] on link "Next" at bounding box center [646, 276] width 121 height 39
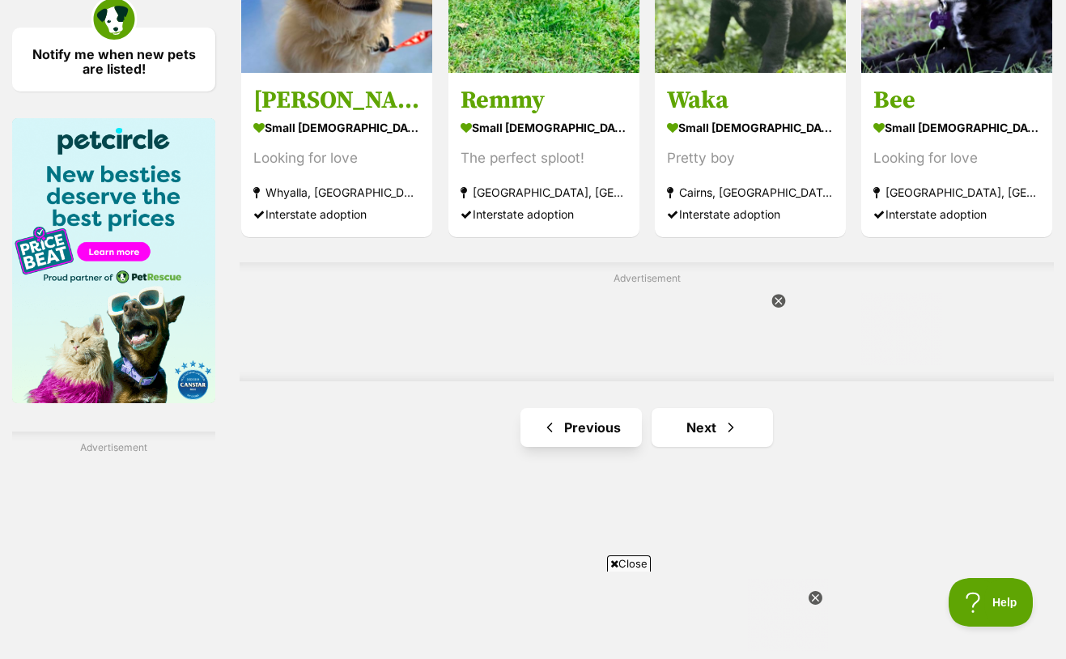
scroll to position [2478, 0]
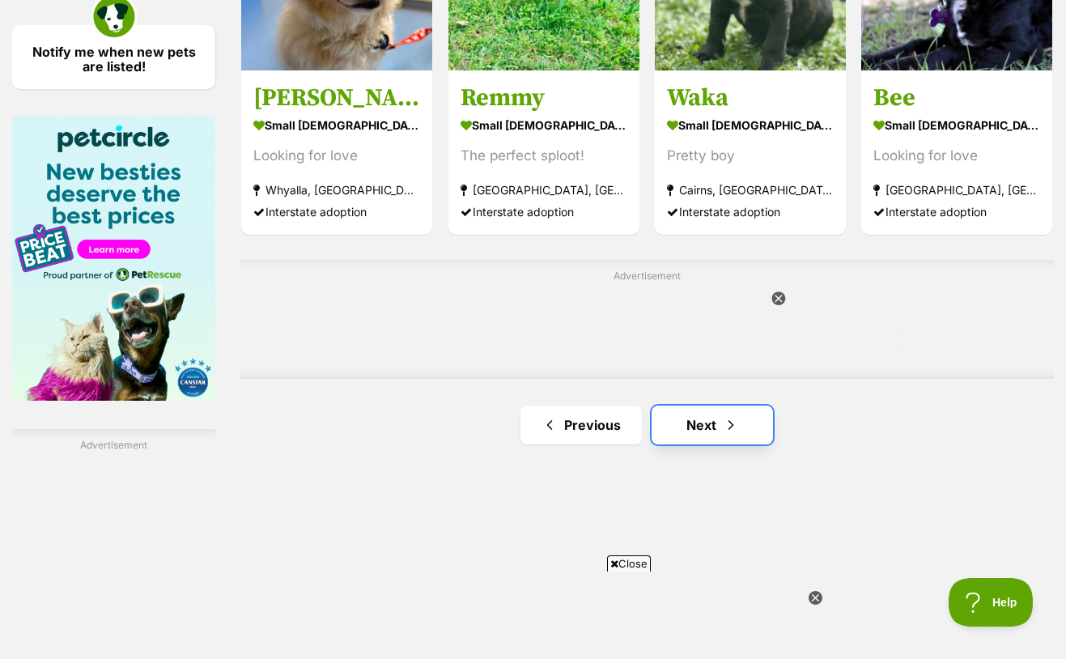
click at [698, 405] on link "Next" at bounding box center [711, 424] width 121 height 39
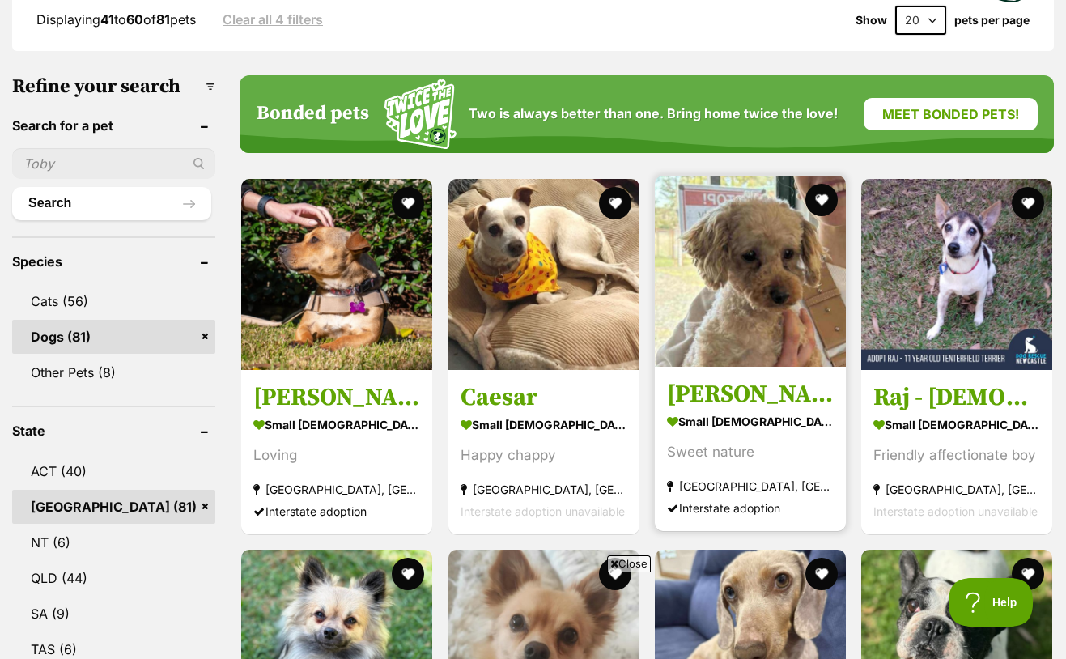
click at [718, 379] on h3 "Toffey" at bounding box center [750, 394] width 167 height 31
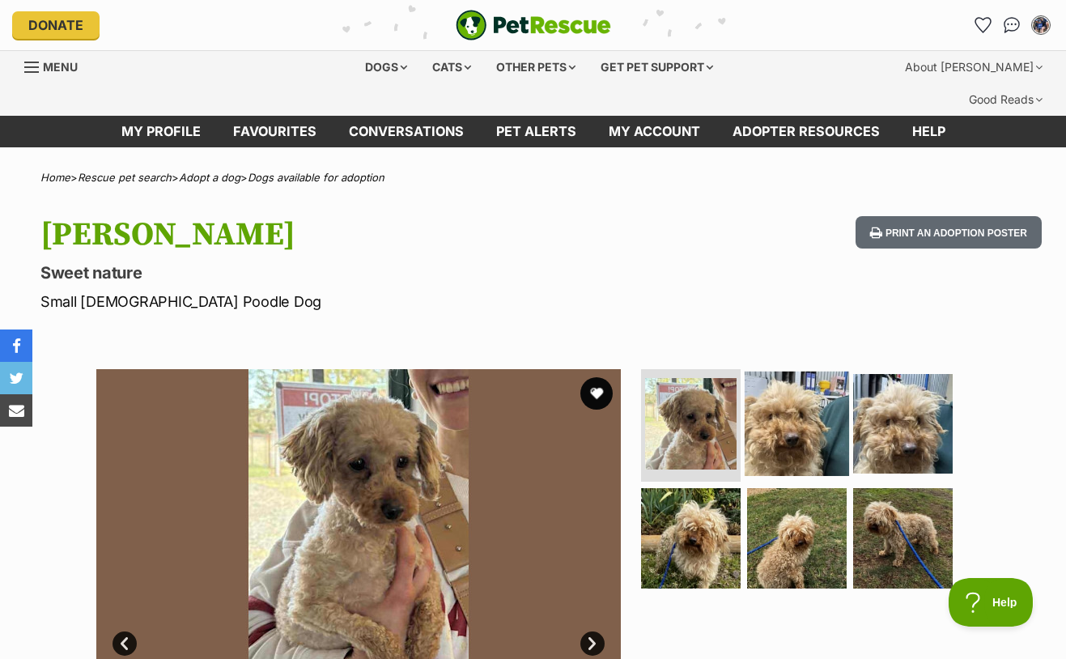
click at [792, 397] on img at bounding box center [797, 423] width 104 height 104
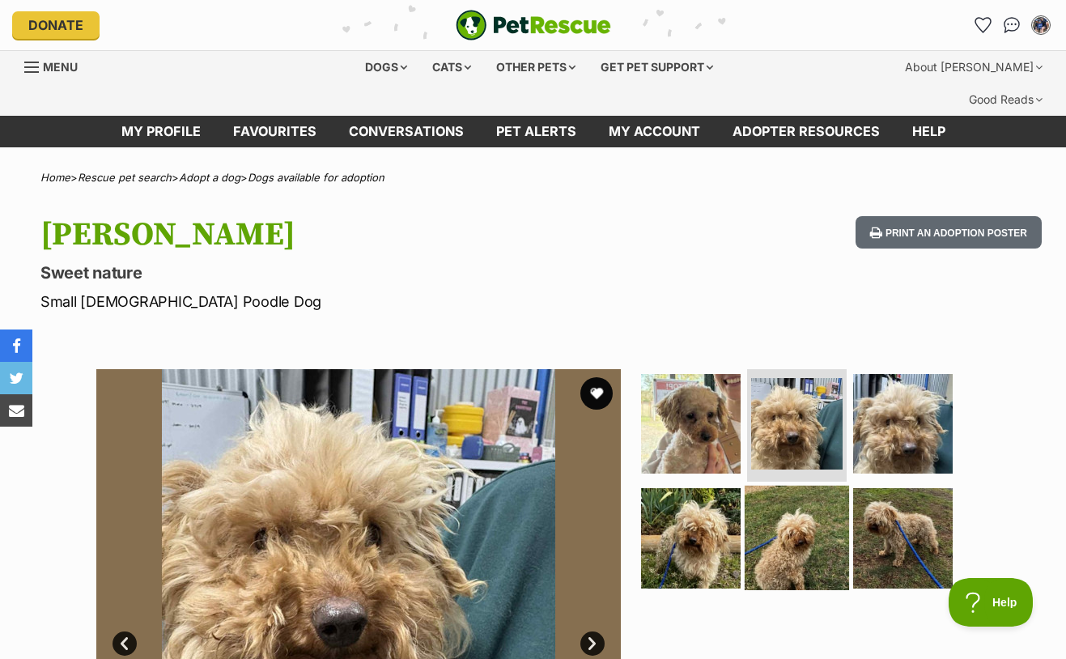
click at [781, 510] on img at bounding box center [797, 538] width 104 height 104
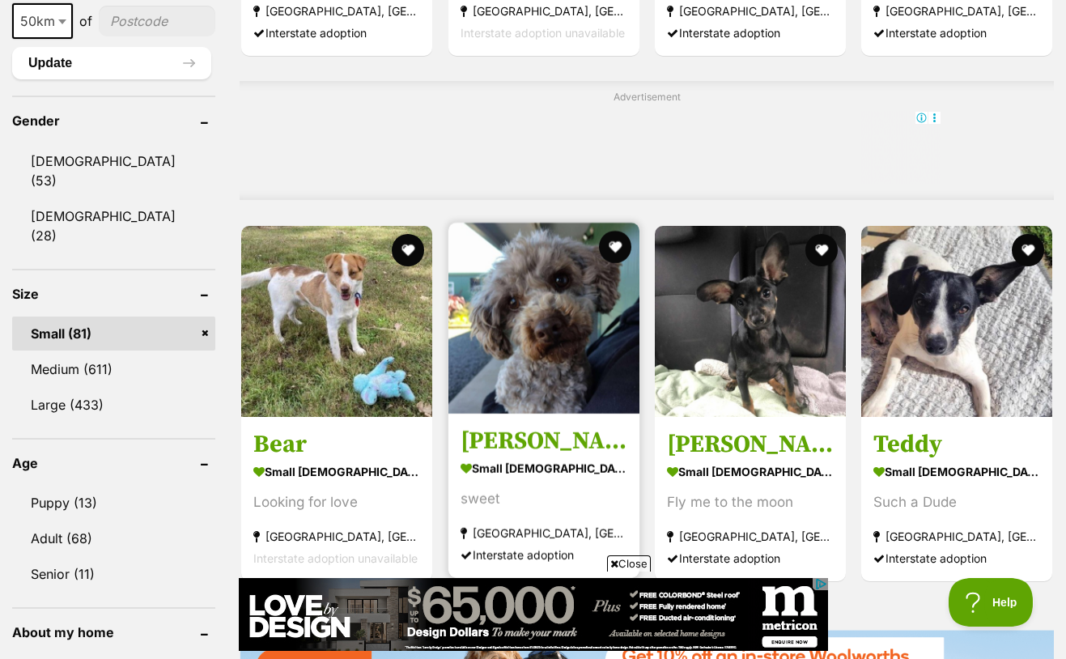
click at [507, 426] on h3 "[PERSON_NAME]" at bounding box center [543, 441] width 167 height 31
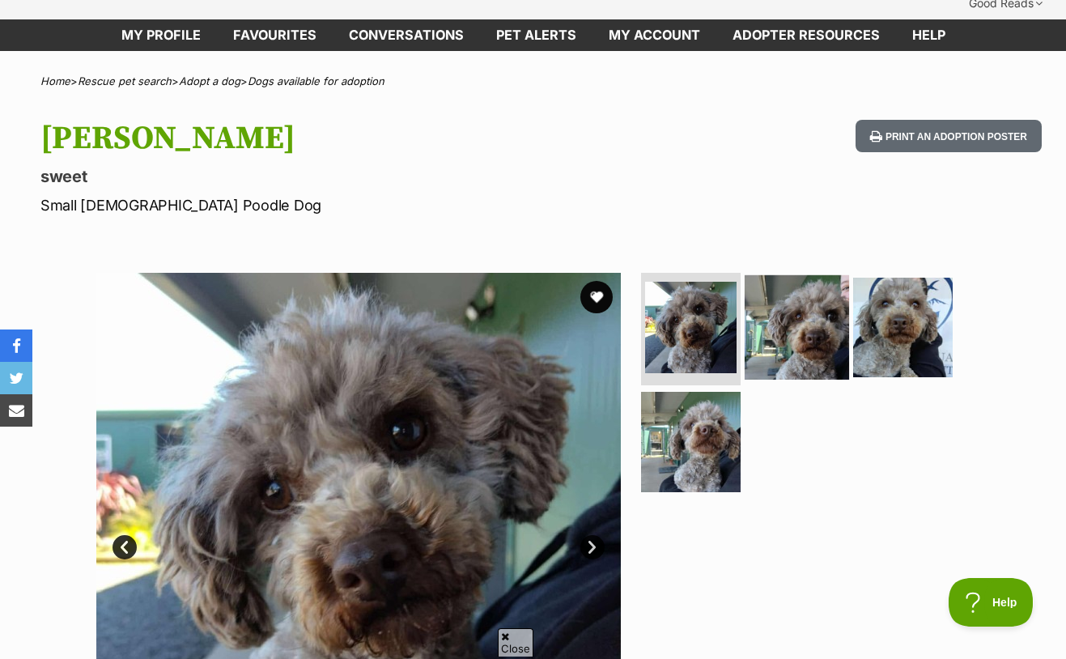
click at [799, 295] on img at bounding box center [797, 326] width 104 height 104
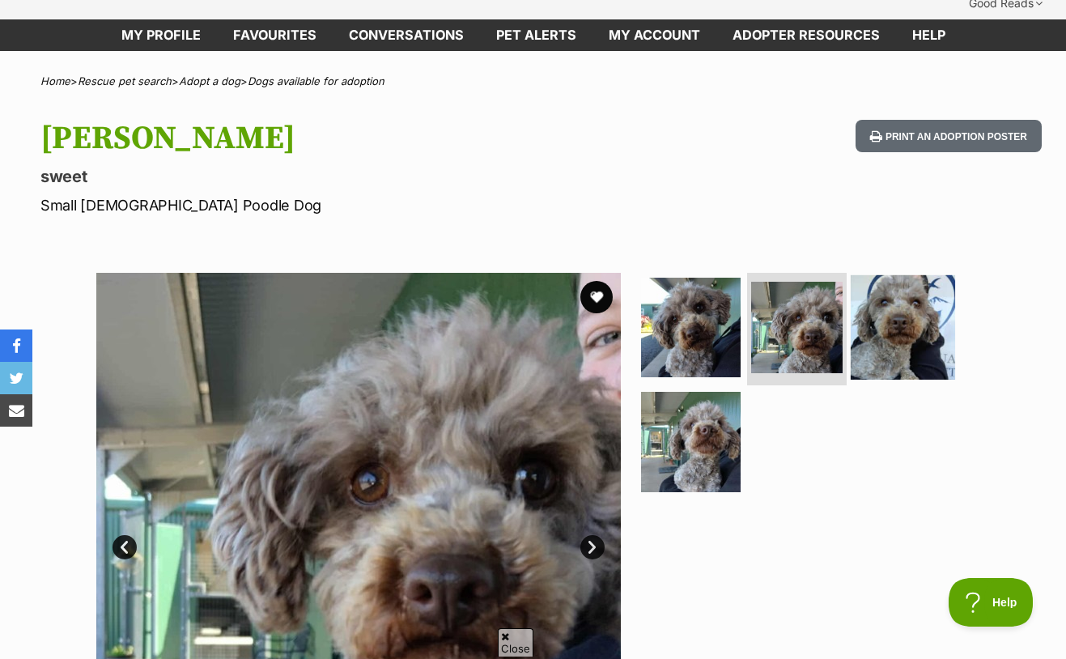
click at [923, 305] on img at bounding box center [903, 326] width 104 height 104
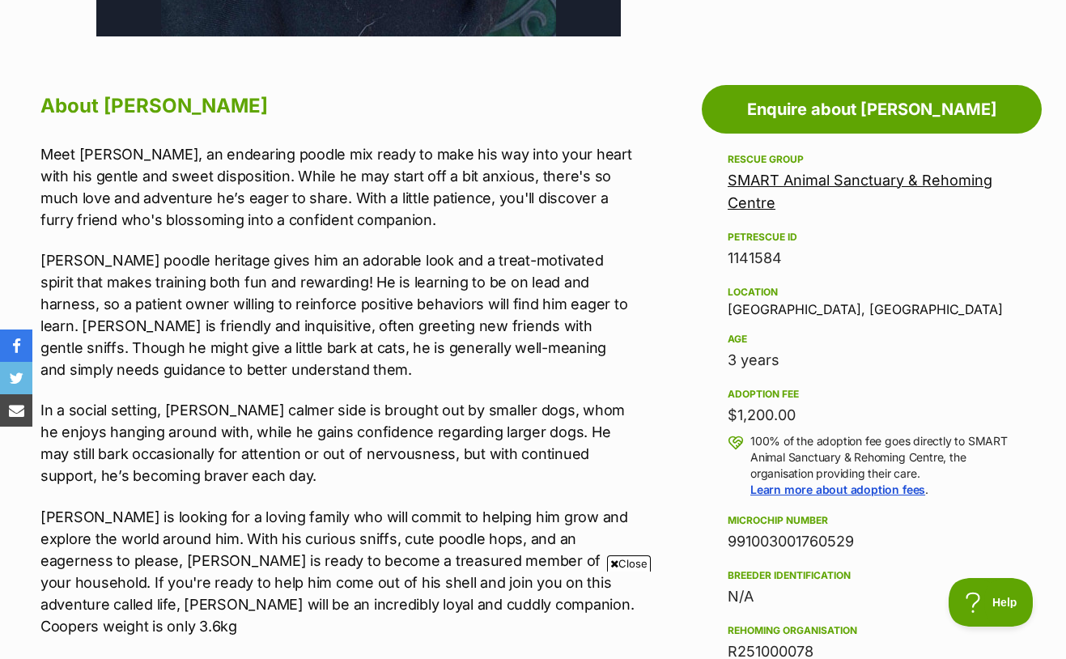
scroll to position [869, 0]
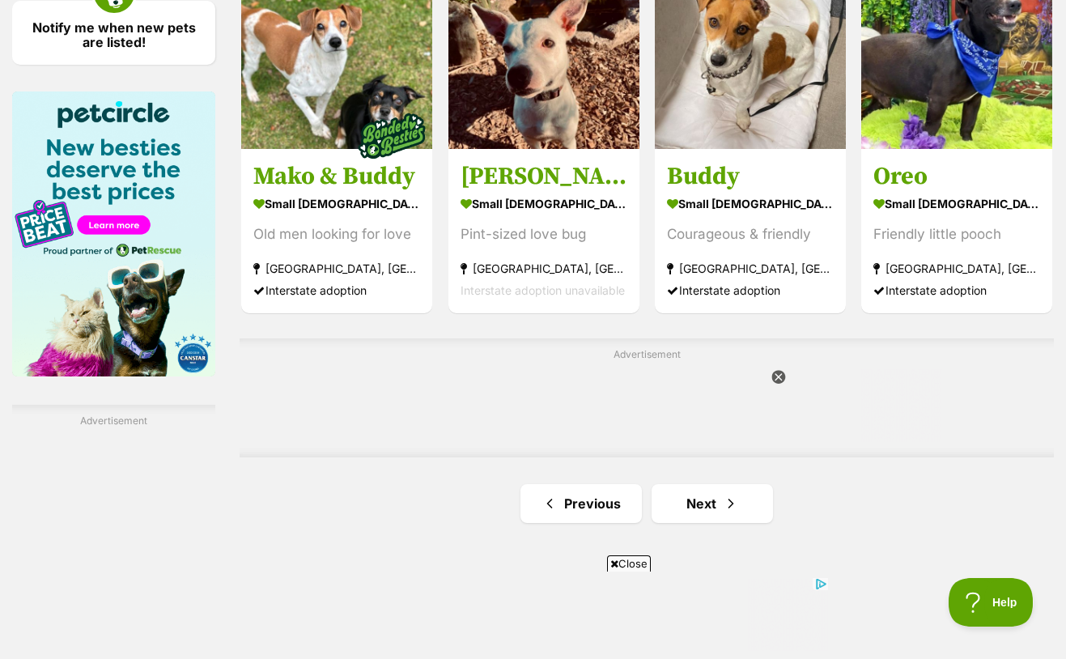
scroll to position [2535, 0]
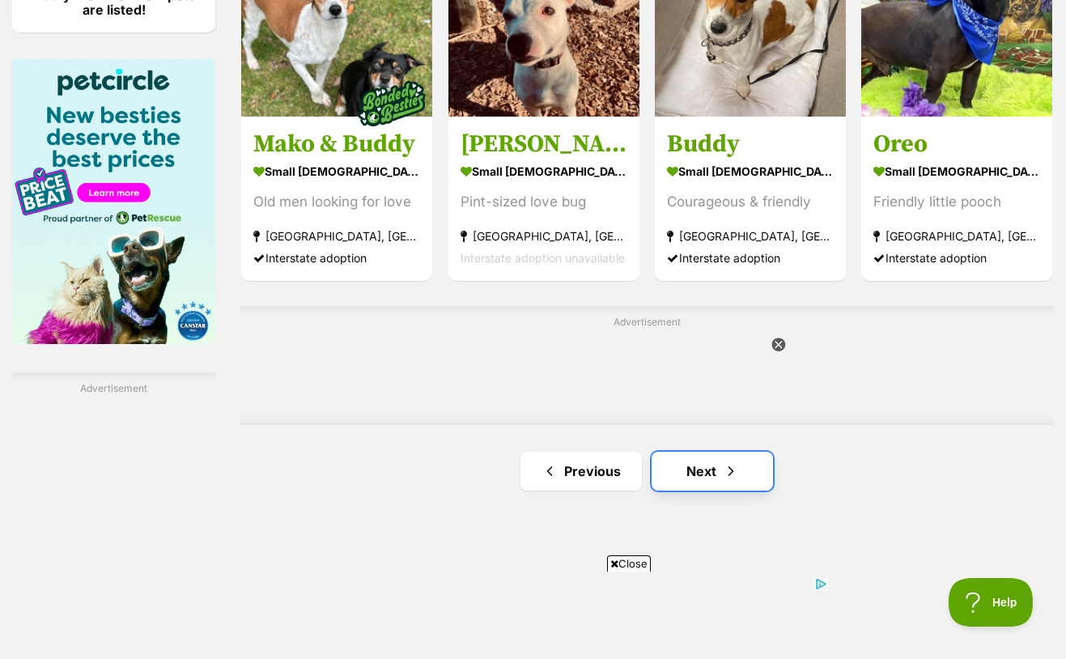
click at [723, 461] on span "Next page" at bounding box center [731, 470] width 16 height 19
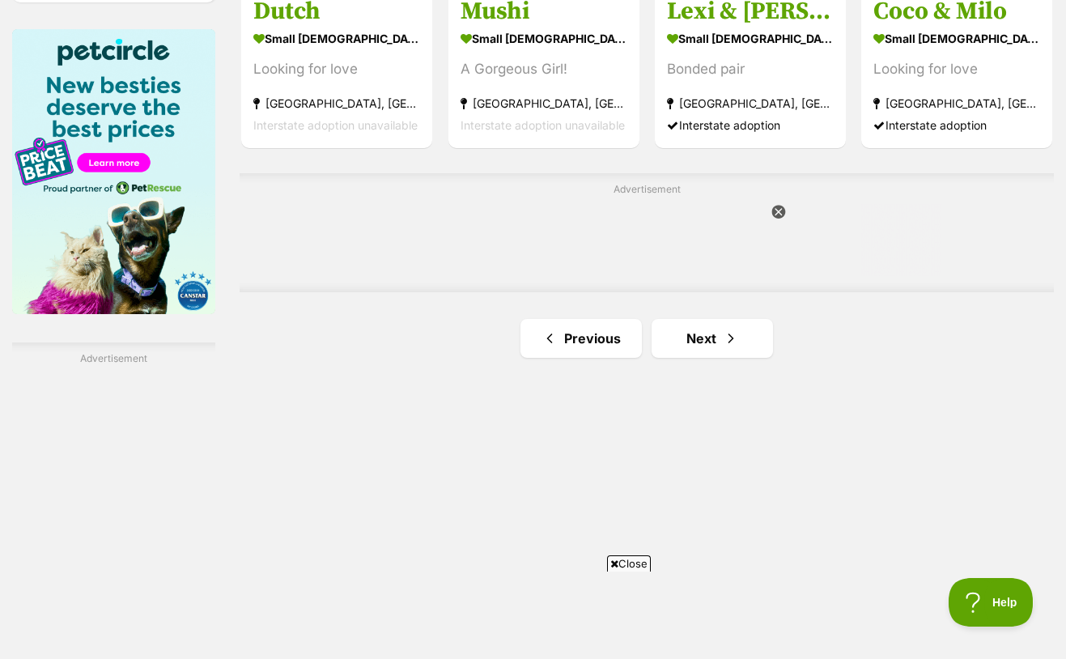
scroll to position [2617, 0]
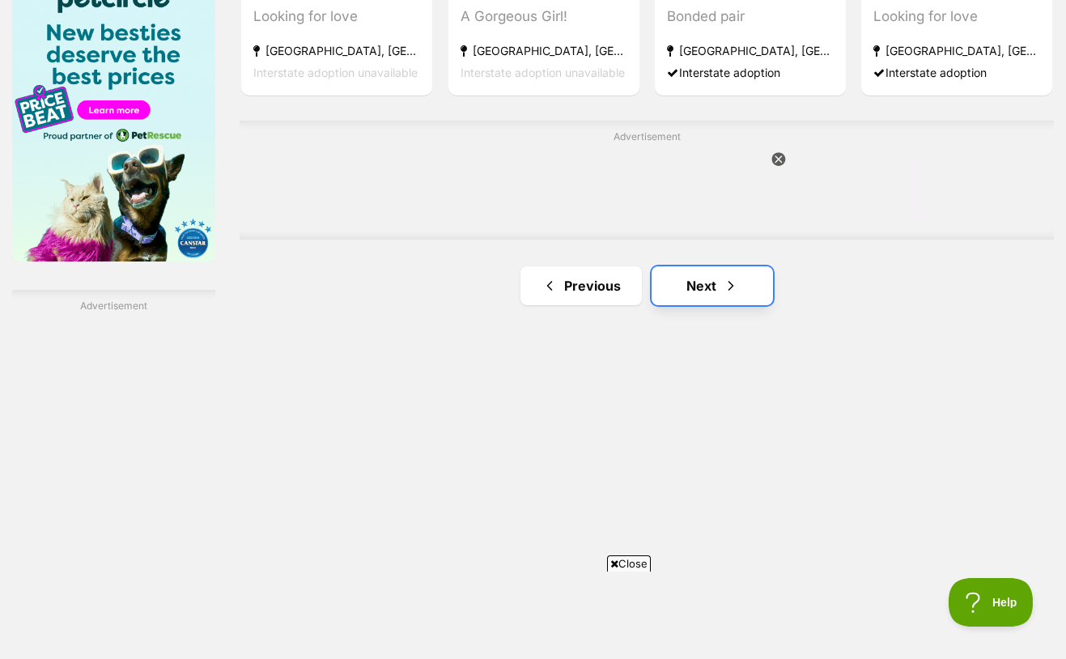
click at [699, 266] on link "Next" at bounding box center [711, 285] width 121 height 39
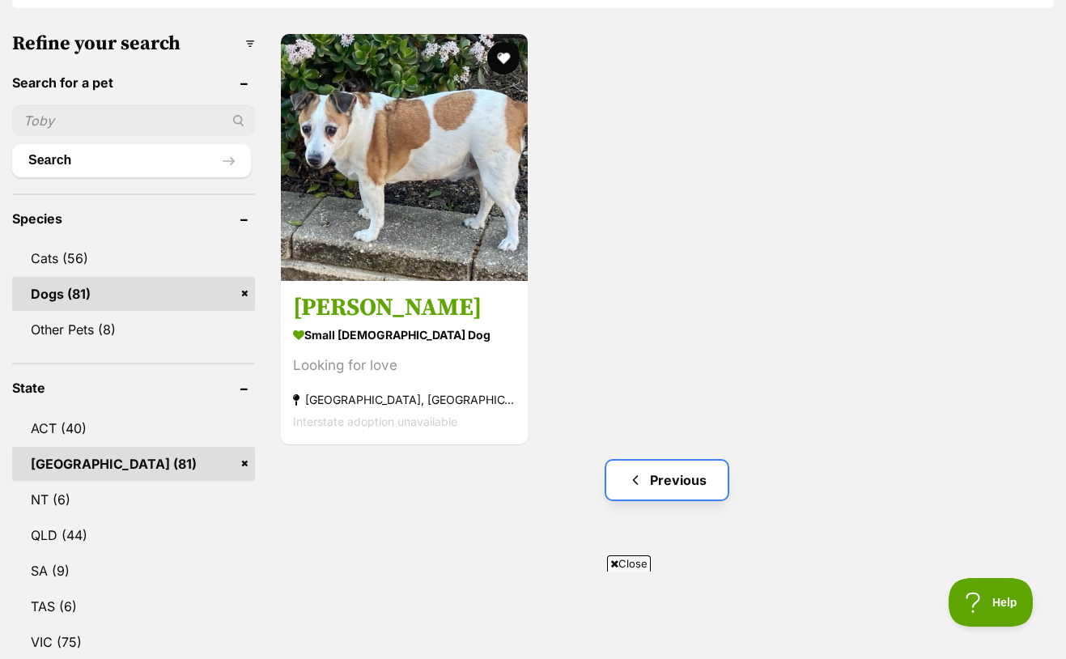
click at [683, 460] on link "Previous" at bounding box center [666, 479] width 121 height 39
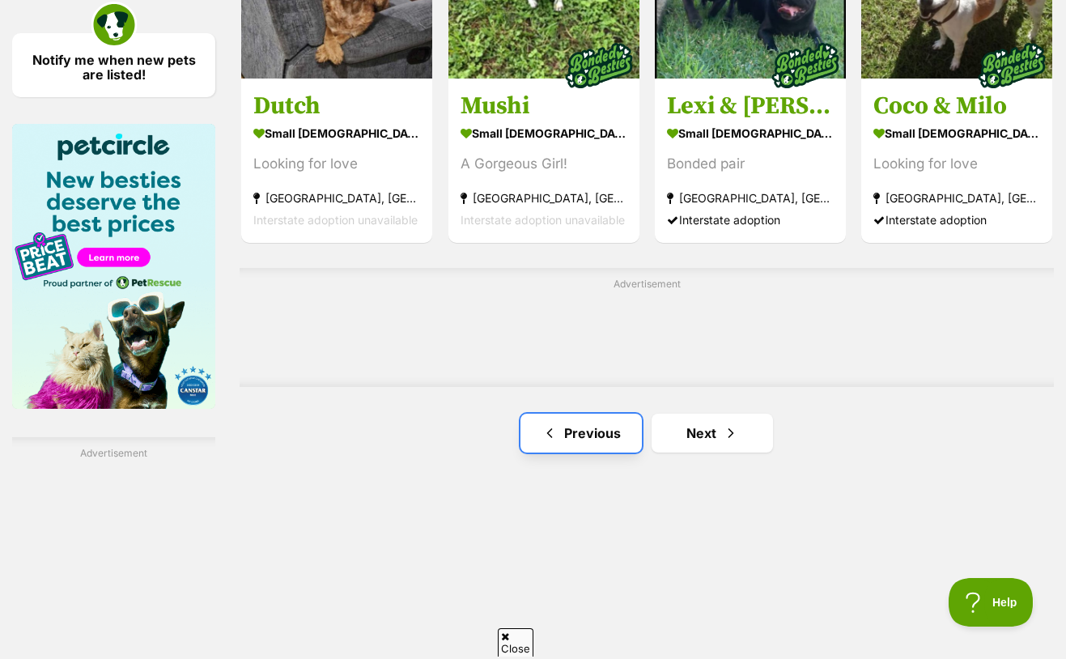
click at [603, 414] on link "Previous" at bounding box center [580, 433] width 121 height 39
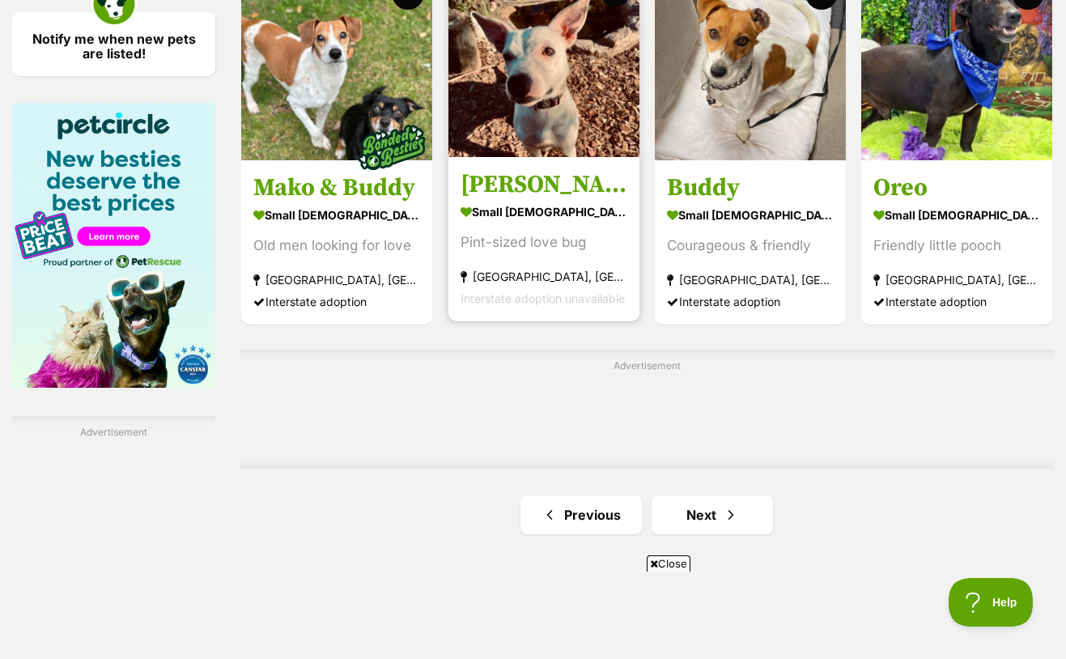
scroll to position [2709, 0]
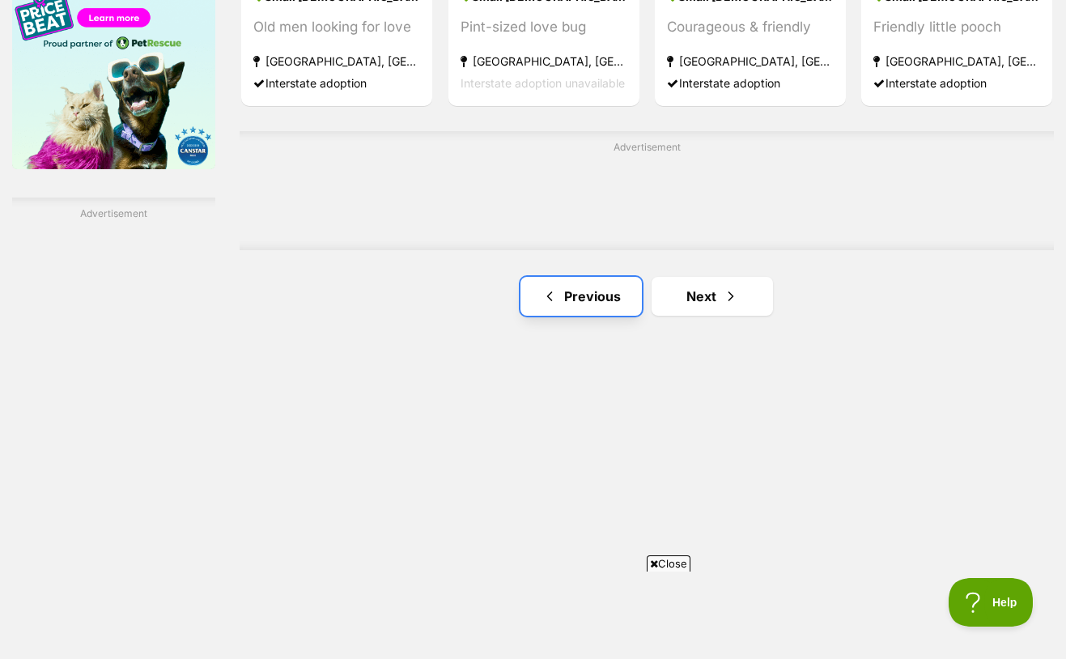
click at [581, 277] on link "Previous" at bounding box center [580, 296] width 121 height 39
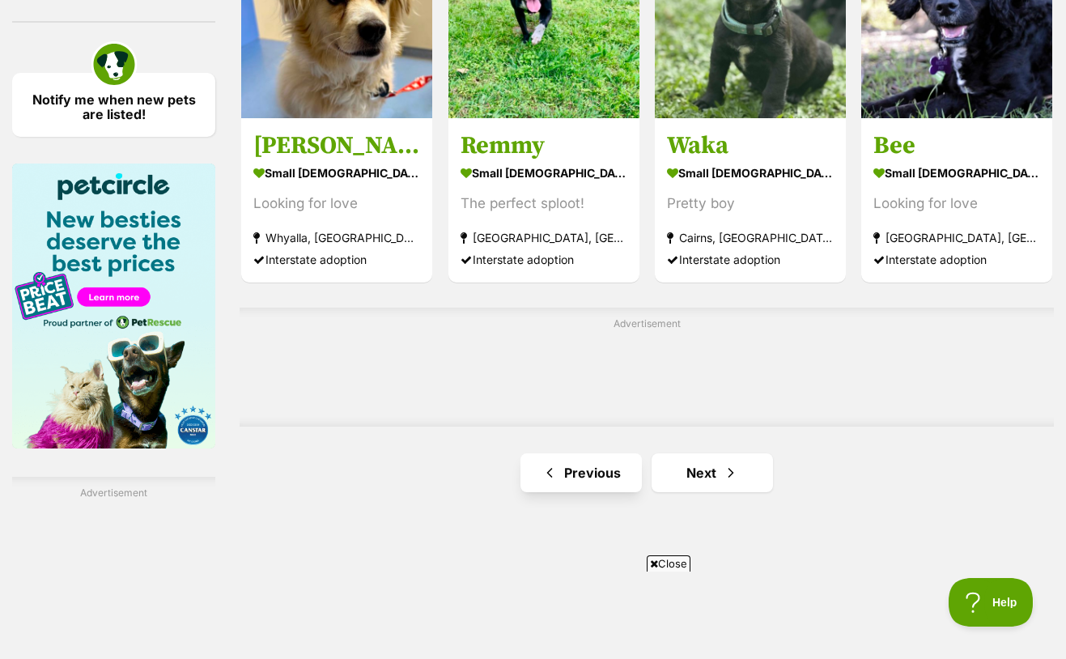
scroll to position [2433, 0]
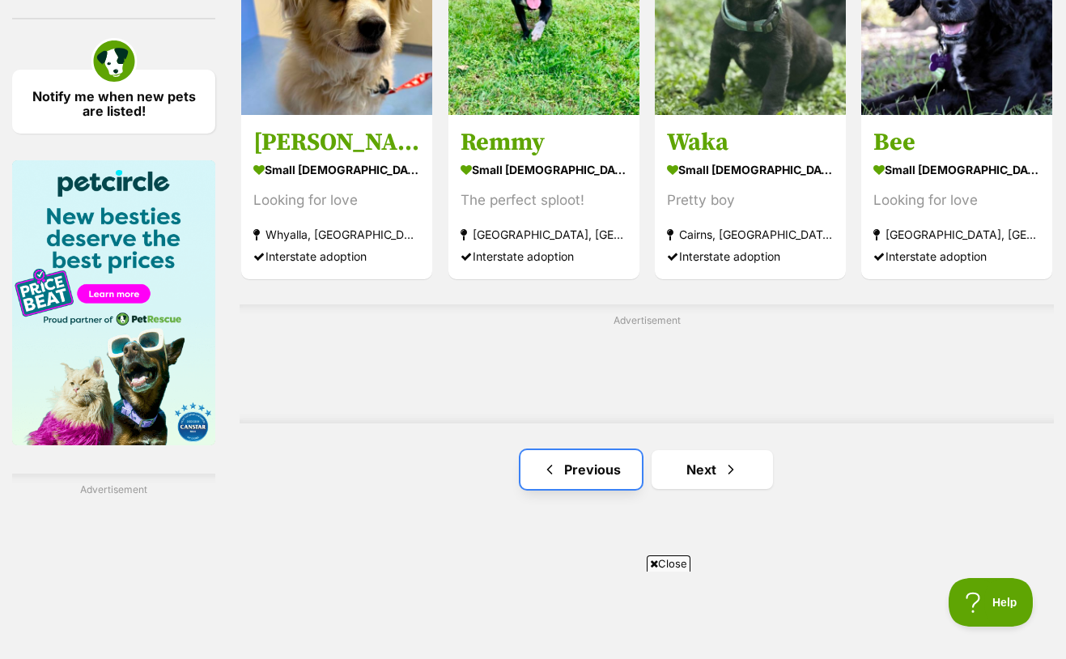
click at [585, 450] on link "Previous" at bounding box center [580, 469] width 121 height 39
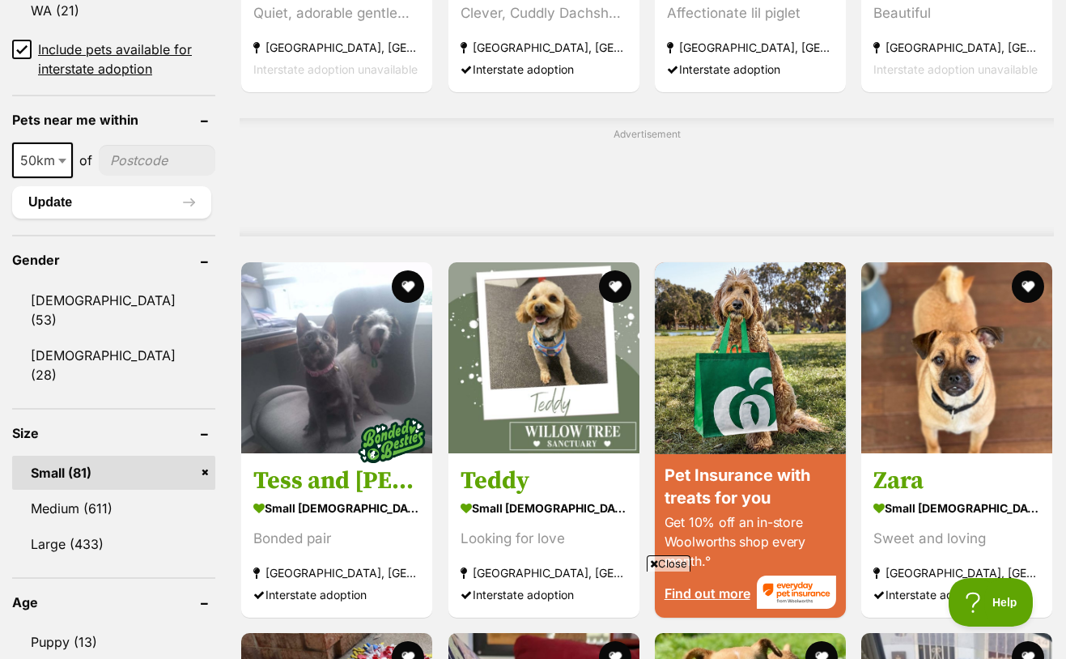
scroll to position [1195, 0]
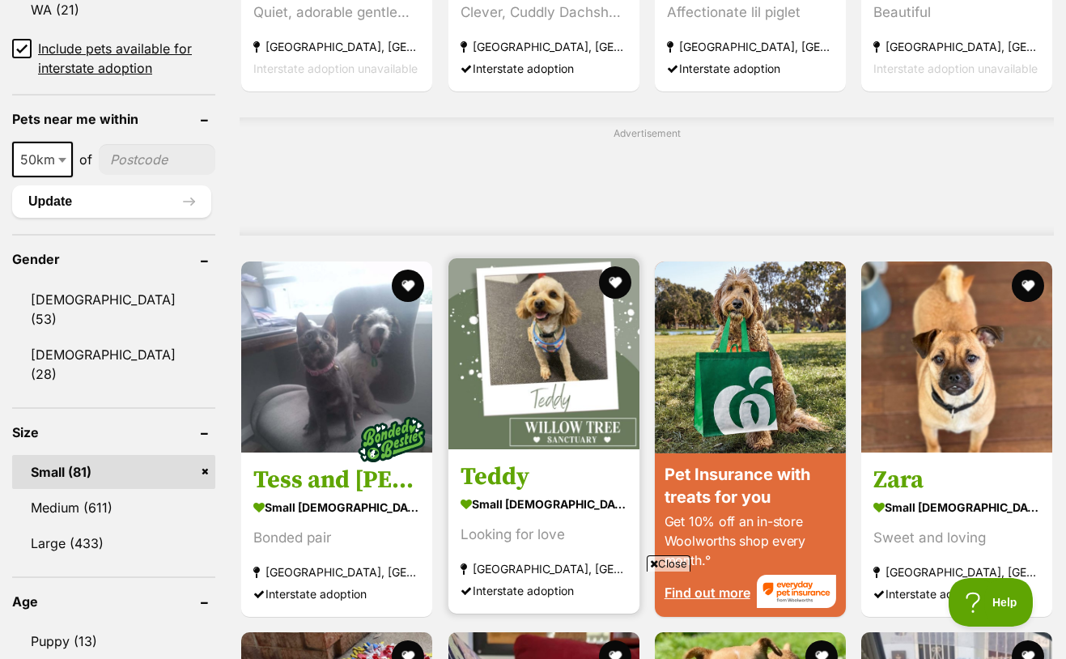
click at [516, 461] on h3 "Teddy" at bounding box center [543, 476] width 167 height 31
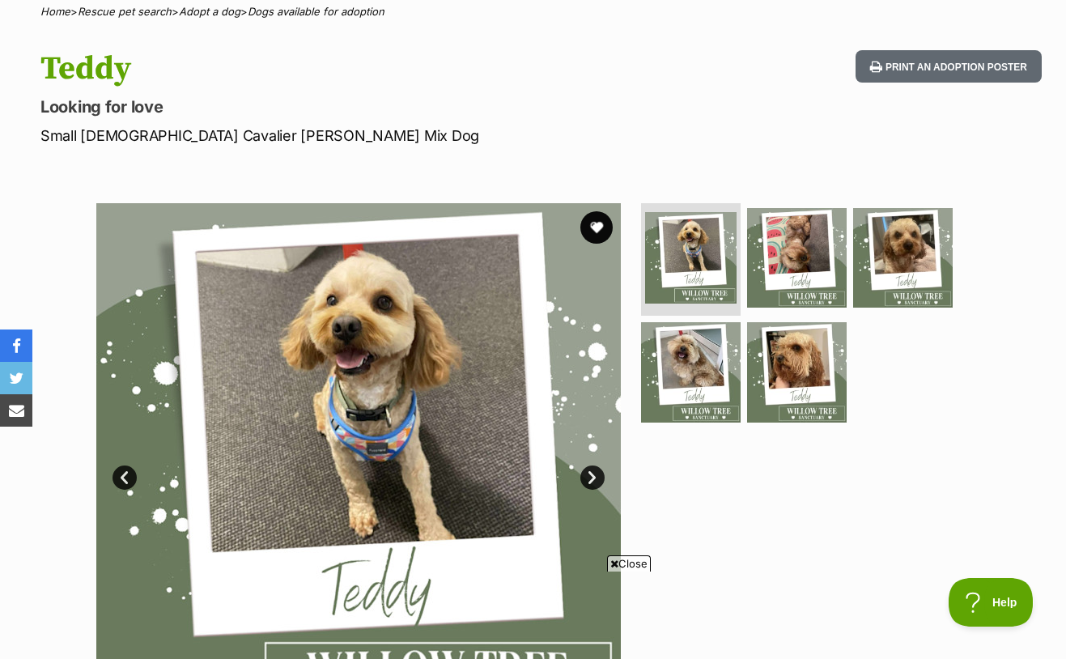
scroll to position [163, 0]
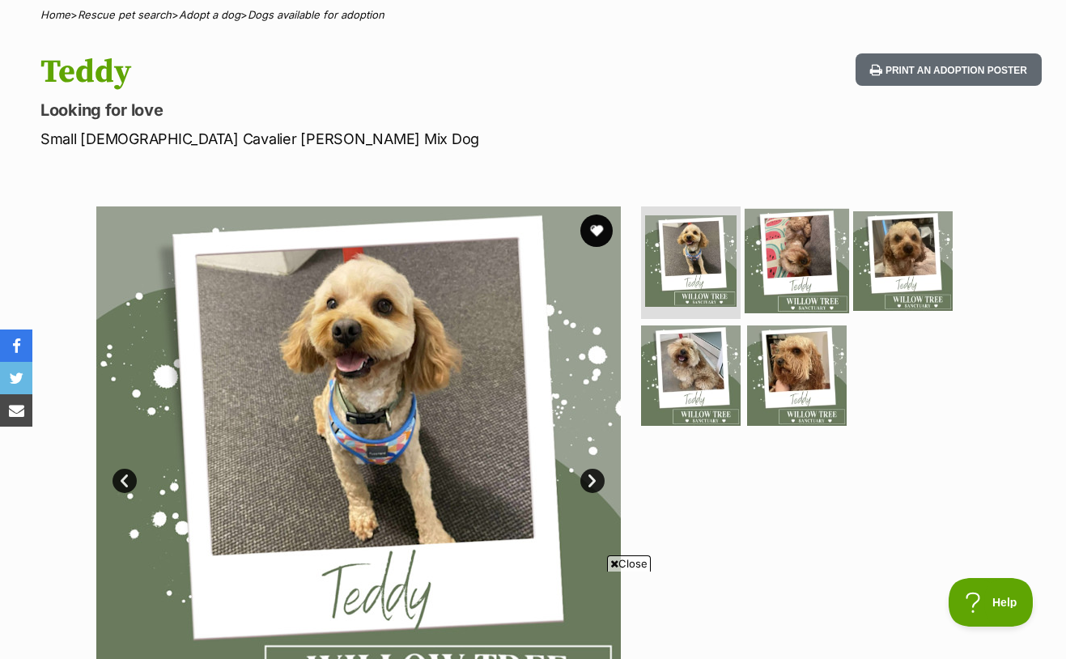
click at [782, 231] on img at bounding box center [797, 260] width 104 height 104
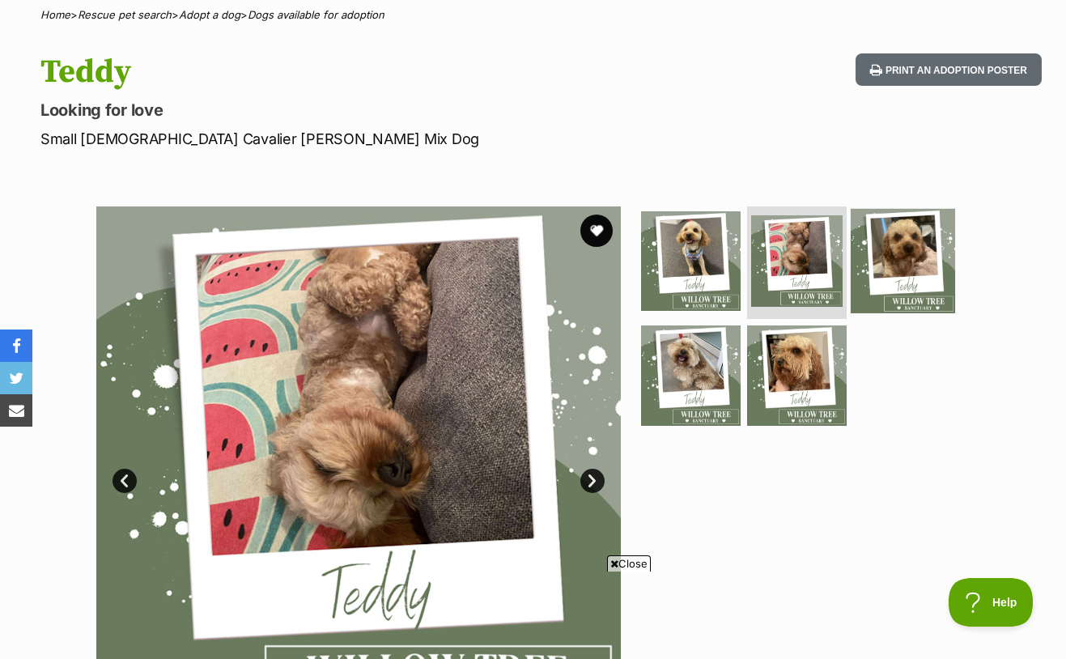
click at [913, 255] on img at bounding box center [903, 260] width 104 height 104
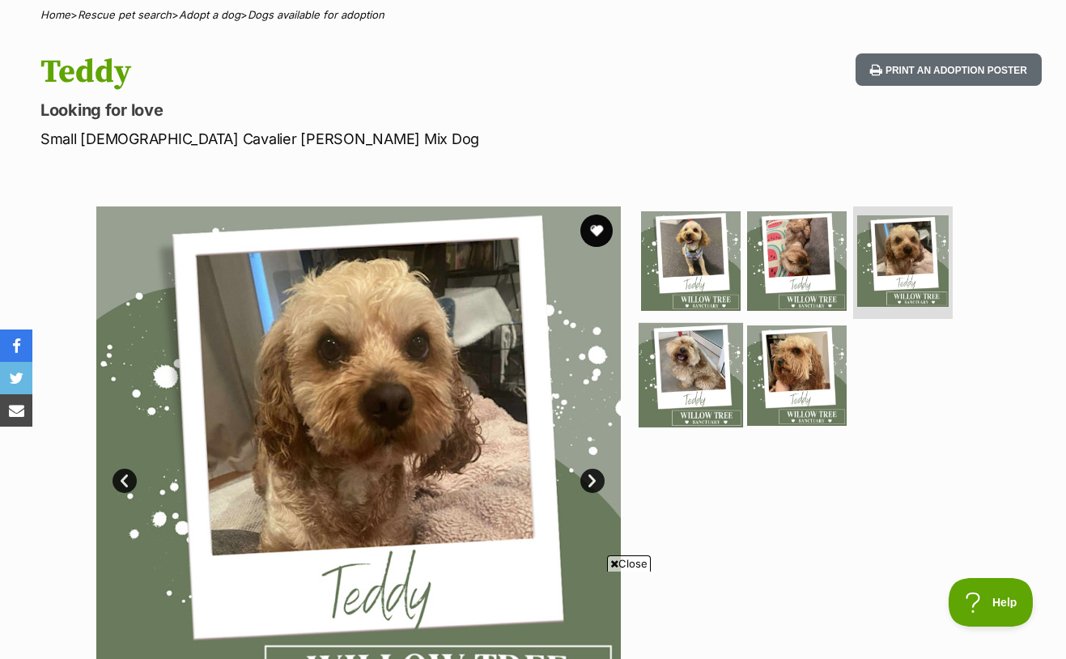
click at [662, 335] on img at bounding box center [691, 375] width 104 height 104
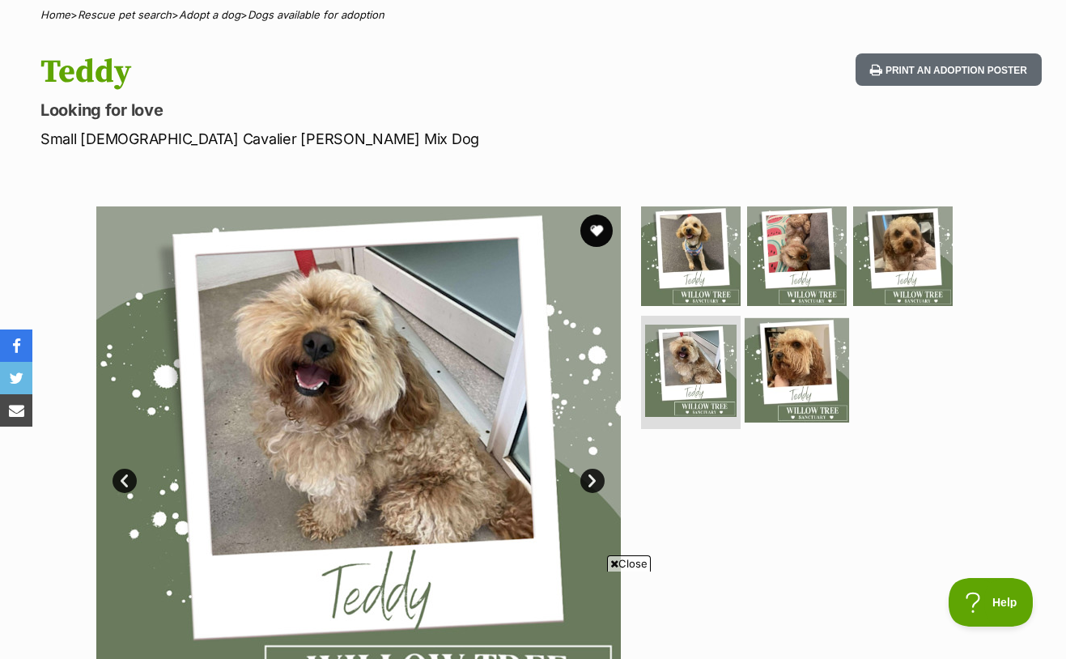
click at [770, 353] on img at bounding box center [797, 370] width 104 height 104
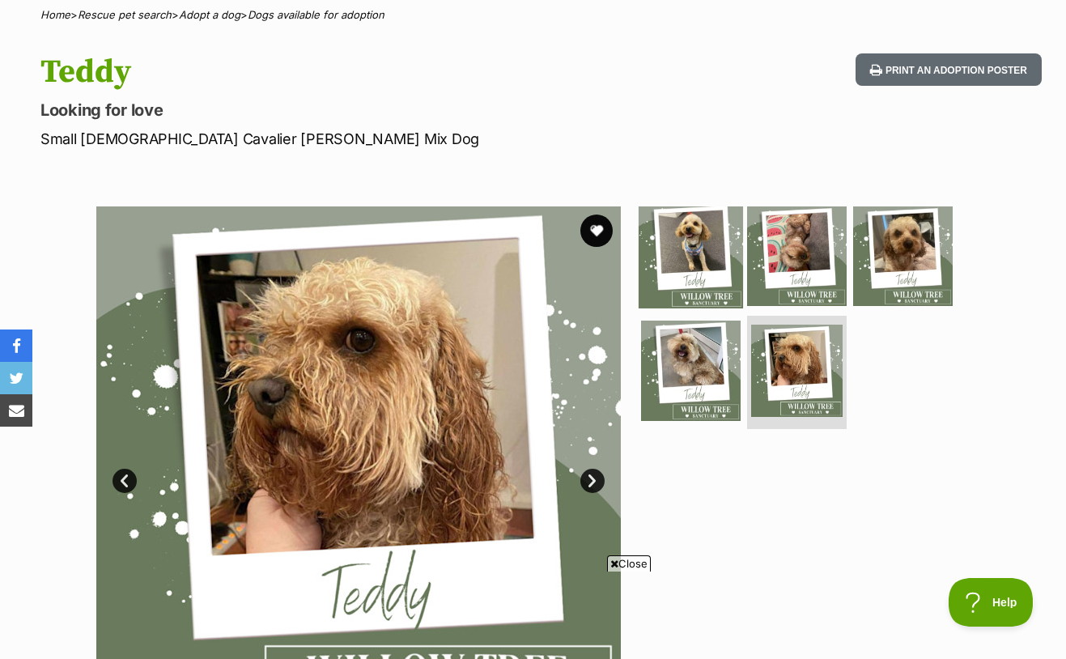
click at [692, 217] on img at bounding box center [691, 255] width 104 height 104
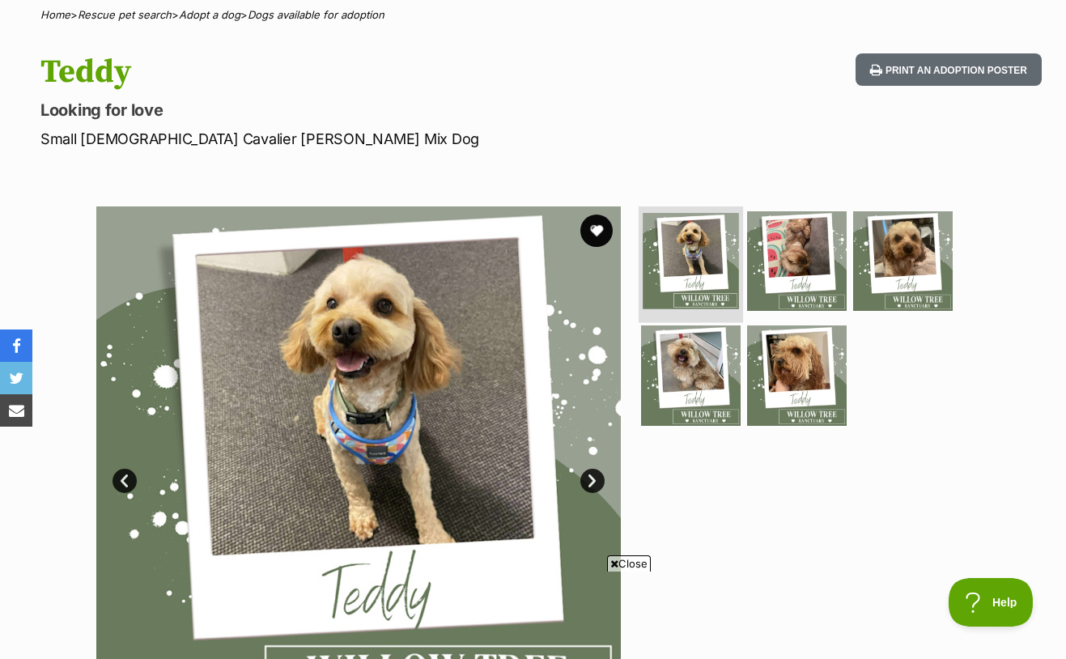
scroll to position [0, 0]
